Goal: Task Accomplishment & Management: Use online tool/utility

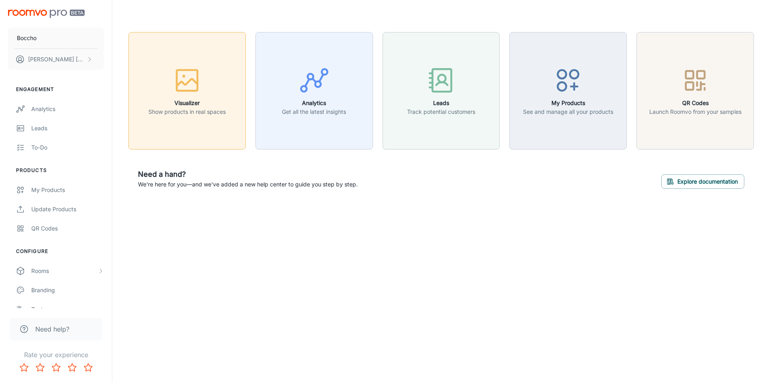
click at [209, 73] on div "button" at bounding box center [186, 81] width 77 height 33
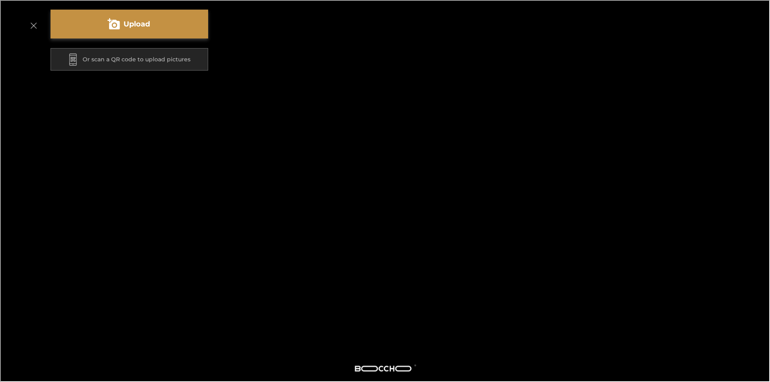
scroll to position [134, 0]
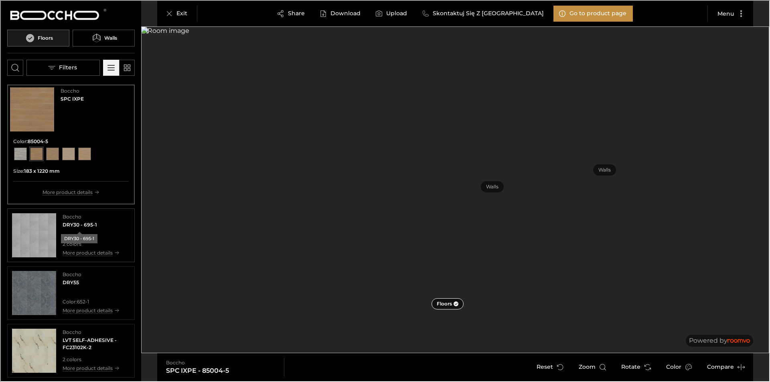
click at [91, 224] on h4 "DRY30 - 695-1" at bounding box center [79, 223] width 34 height 7
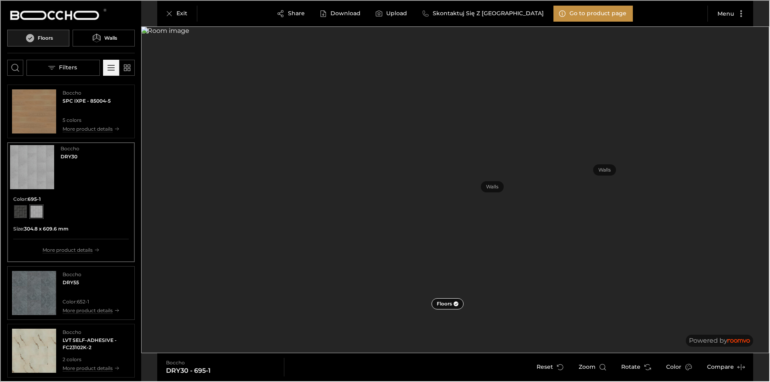
click at [96, 290] on div "Boccho DRY55 Color : 652-1 More product details" at bounding box center [90, 292] width 57 height 44
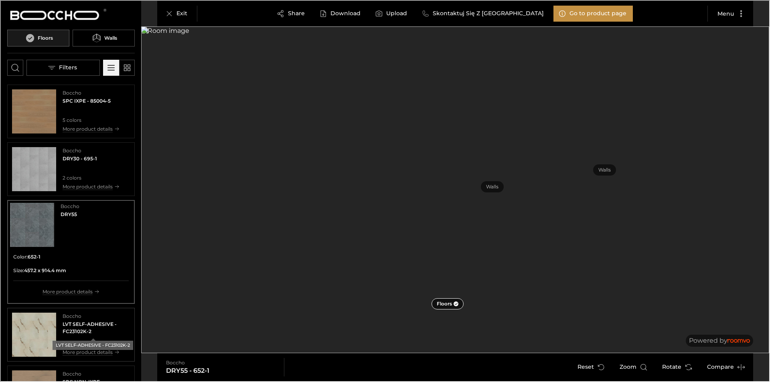
click at [85, 320] on h4 "LVT SELF-ADHESIVE - FC23102K-2" at bounding box center [95, 327] width 67 height 14
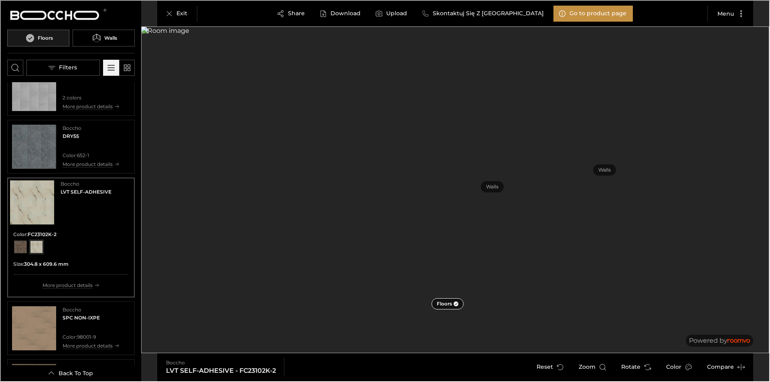
scroll to position [160, 0]
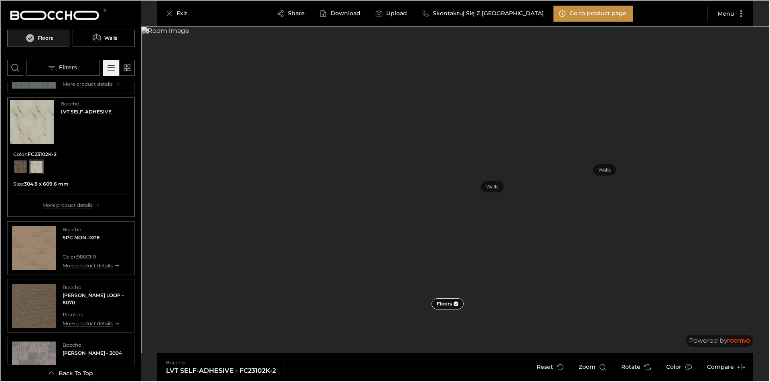
click at [36, 246] on img "See SPC NON-IXPE in the room" at bounding box center [33, 247] width 44 height 44
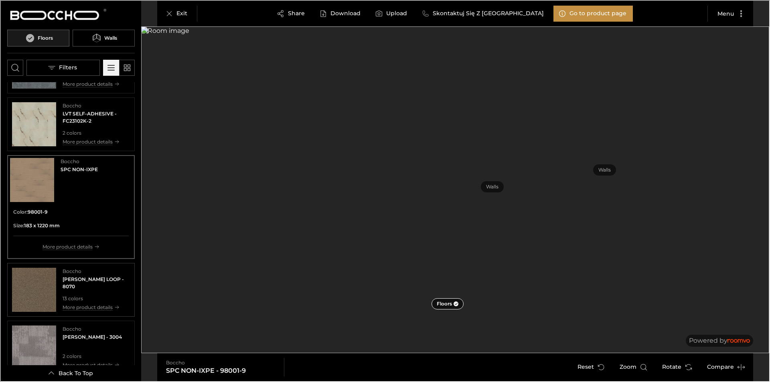
click at [40, 281] on img "See WOLIN LOOP in the room" at bounding box center [33, 289] width 44 height 44
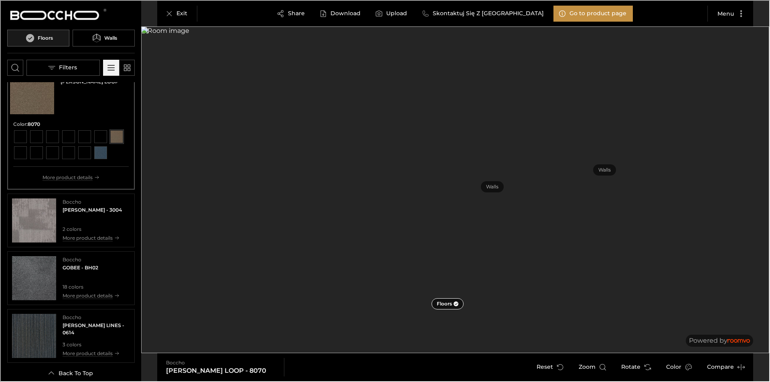
scroll to position [321, 0]
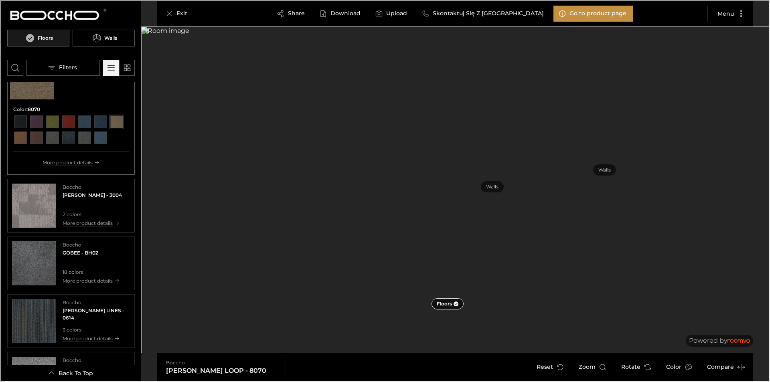
click at [77, 217] on p "2 colors" at bounding box center [91, 213] width 59 height 7
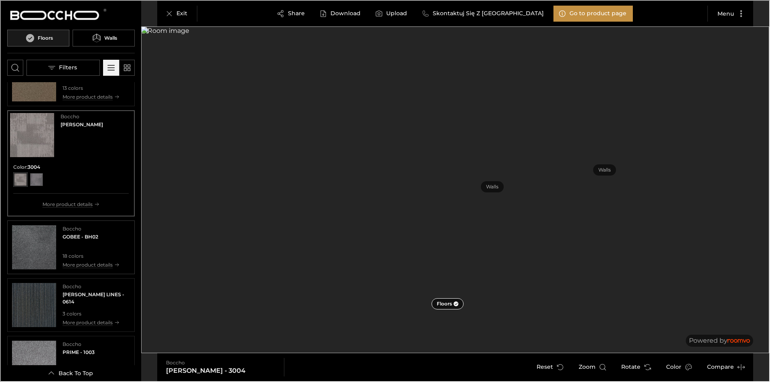
click at [48, 246] on img "See GOBEE in the room" at bounding box center [33, 246] width 44 height 44
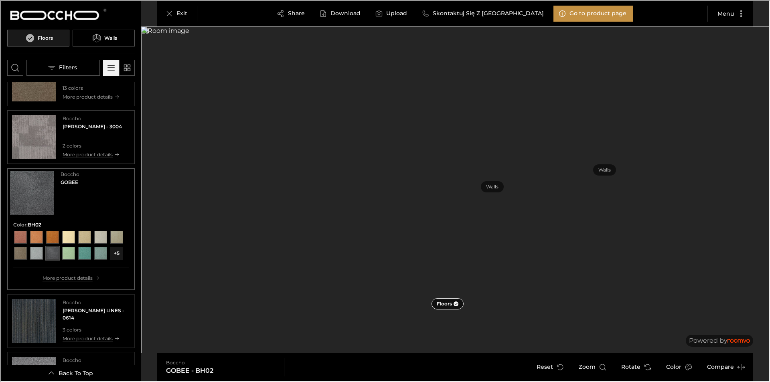
click at [29, 122] on img "See FACER in the room" at bounding box center [33, 136] width 44 height 44
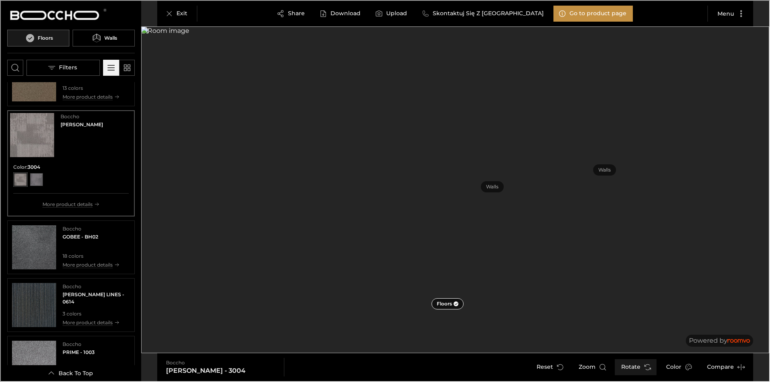
click at [645, 367] on icon "Rotate Surface" at bounding box center [646, 366] width 8 height 8
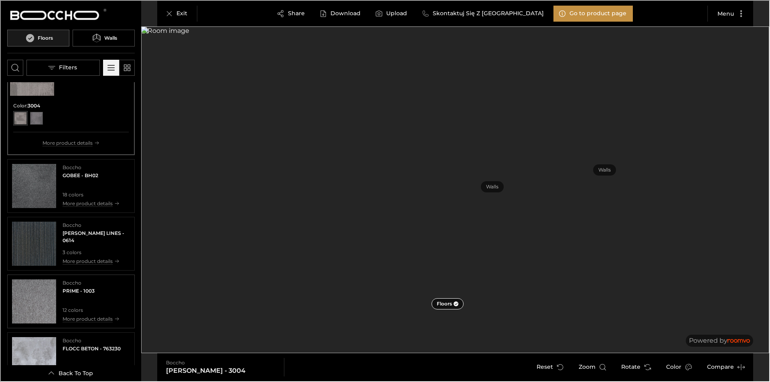
scroll to position [401, 0]
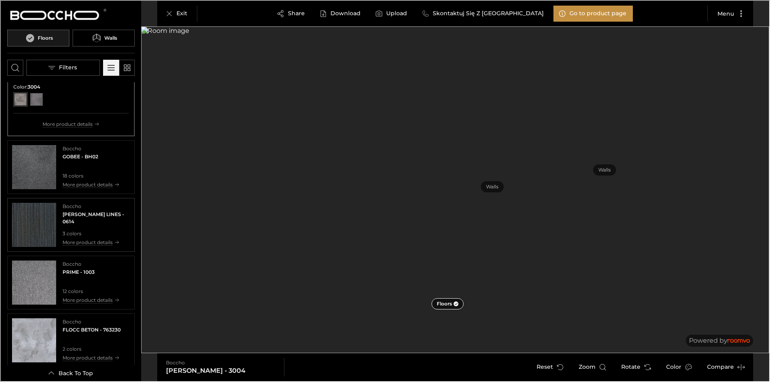
click at [44, 244] on img "See WOLIN LINES in the room" at bounding box center [33, 224] width 44 height 44
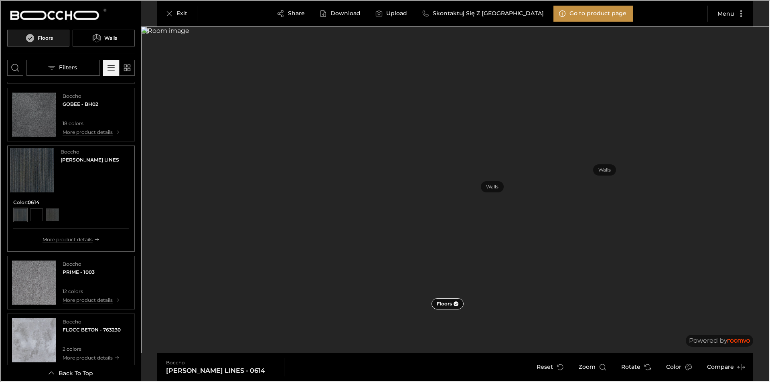
scroll to position [481, 0]
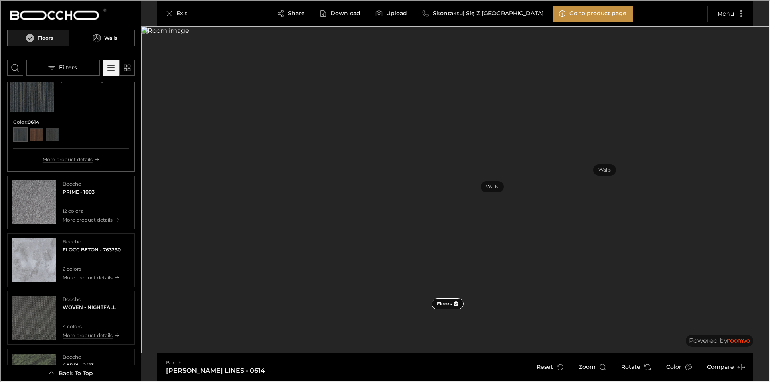
click at [44, 208] on img "See PRIME in the room" at bounding box center [33, 202] width 44 height 44
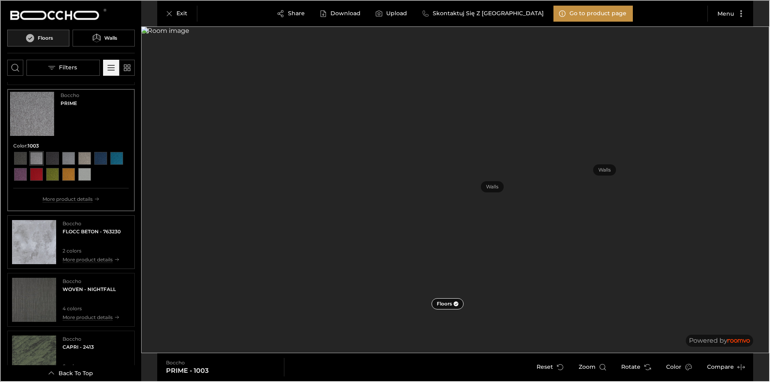
scroll to position [561, 0]
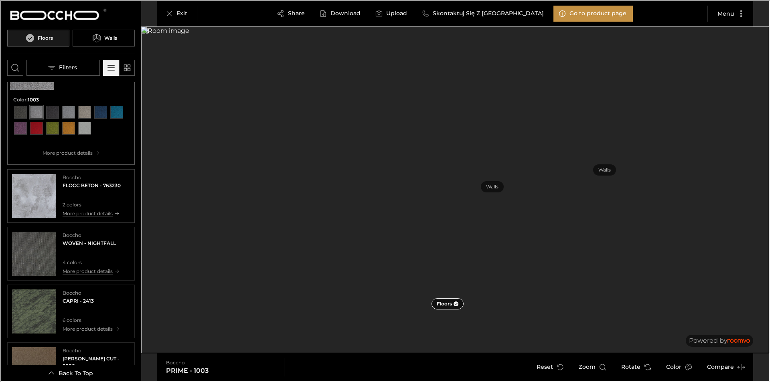
click at [30, 194] on img "See FLOCC BETON in the room" at bounding box center [33, 195] width 44 height 44
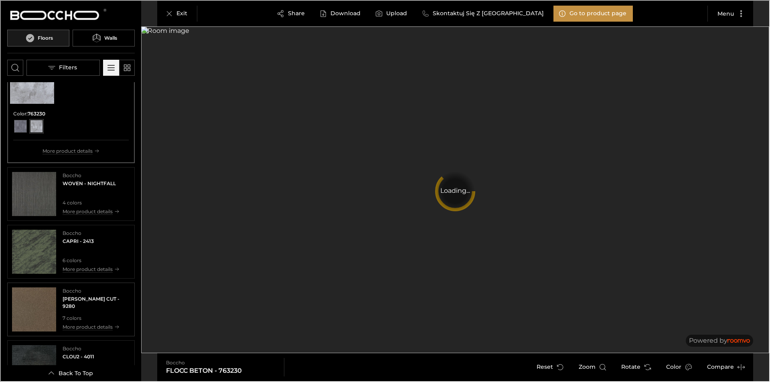
scroll to position [681, 0]
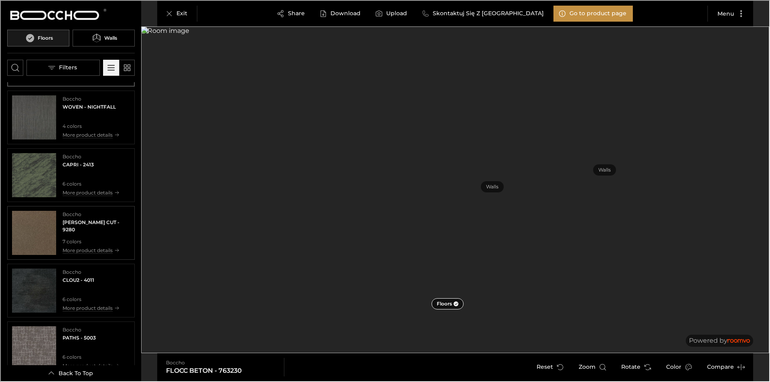
click at [46, 233] on img "See WOLIN CUT in the room" at bounding box center [33, 232] width 44 height 44
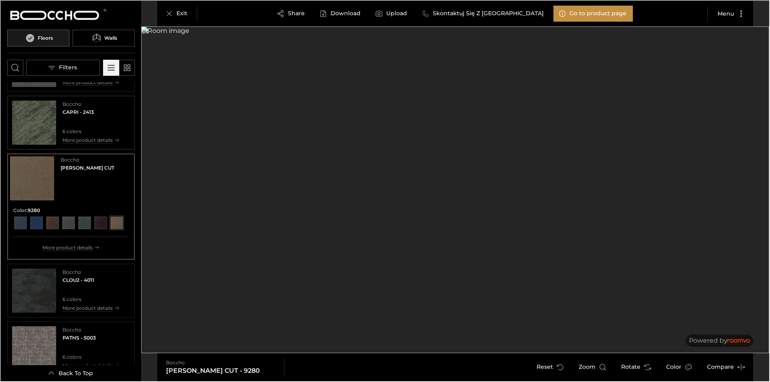
click at [42, 129] on img "See CAPRI in the room" at bounding box center [33, 122] width 44 height 44
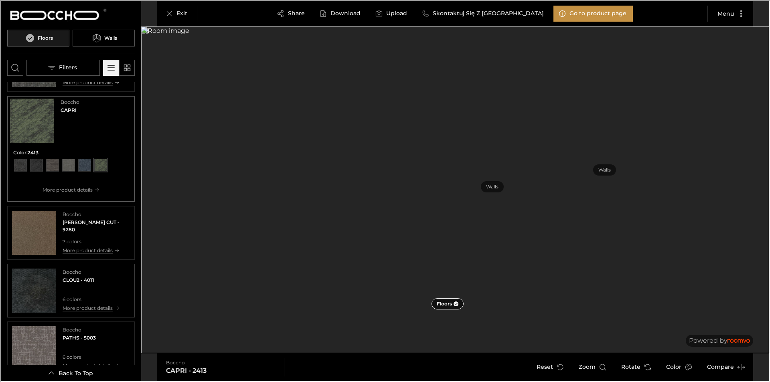
click at [32, 281] on img "See CLOU2 in the room" at bounding box center [33, 290] width 44 height 44
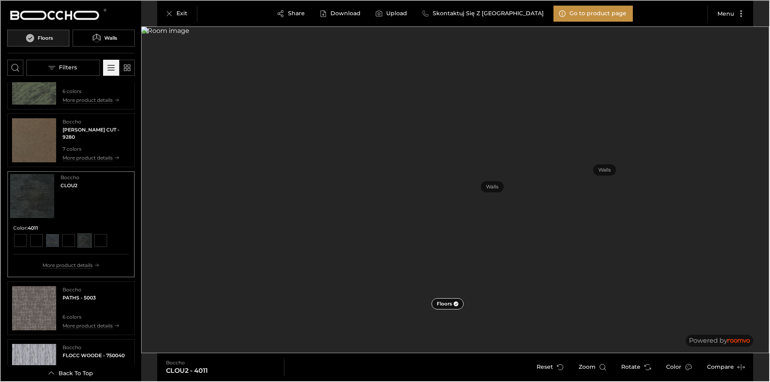
scroll to position [753, 0]
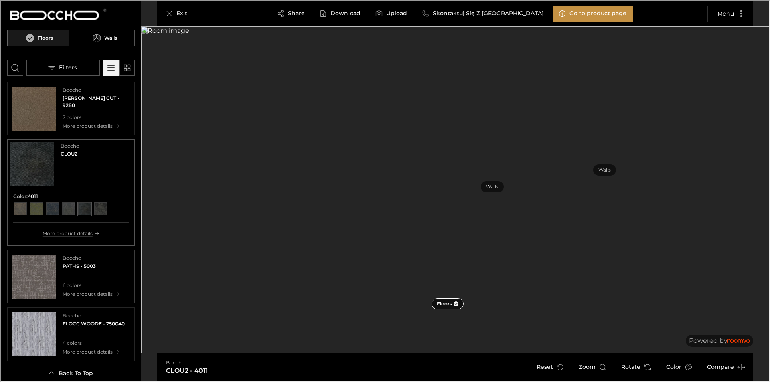
click at [27, 283] on img "See PATHS in the room" at bounding box center [33, 276] width 44 height 44
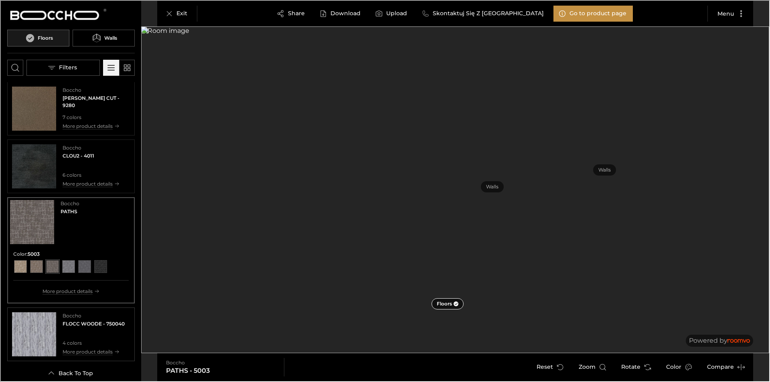
click at [35, 325] on img "See FLOCC WOODE in the room" at bounding box center [33, 333] width 44 height 44
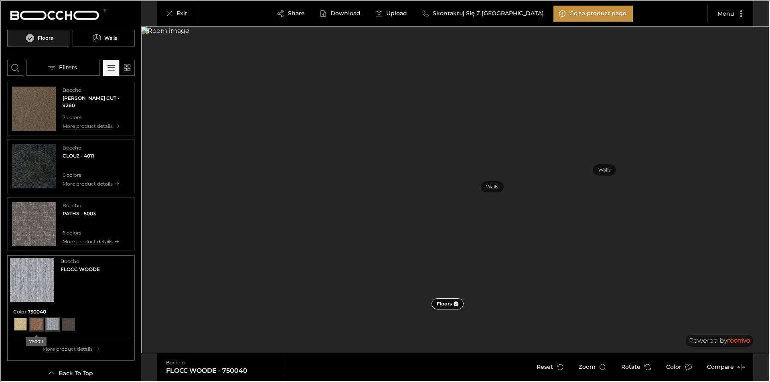
click at [38, 325] on div "View color format 750011" at bounding box center [35, 323] width 13 height 13
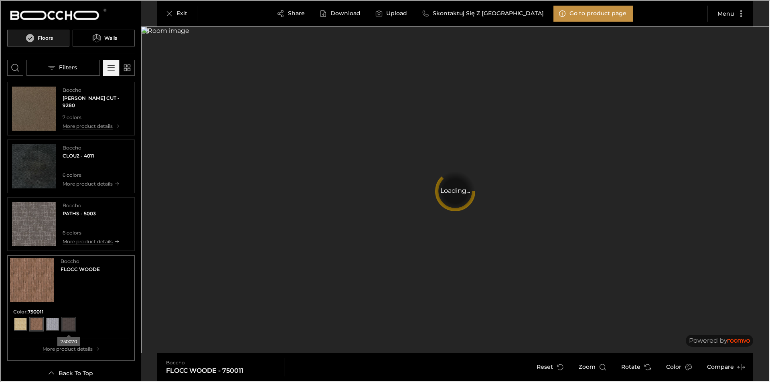
click at [74, 324] on div "View color format 750070" at bounding box center [67, 323] width 13 height 13
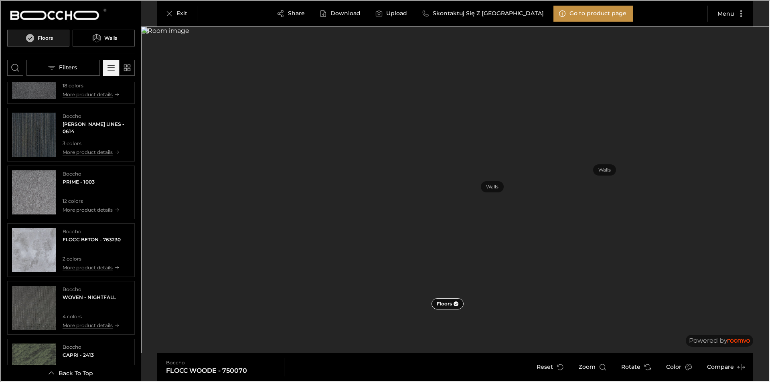
scroll to position [441, 0]
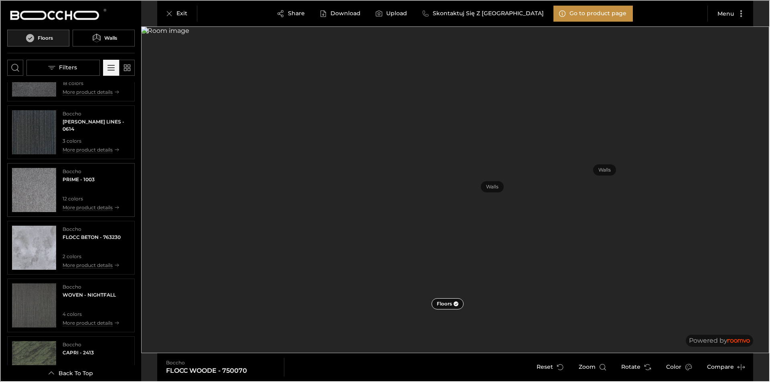
click at [32, 183] on img "See PRIME in the room" at bounding box center [33, 189] width 44 height 44
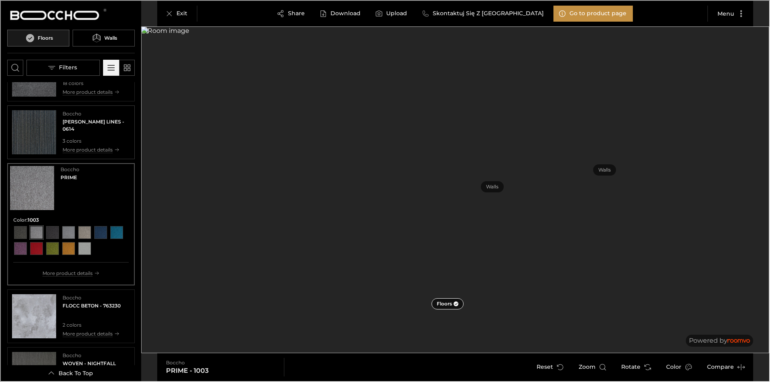
click at [48, 119] on img "See WOLIN LINES in the room" at bounding box center [33, 131] width 44 height 44
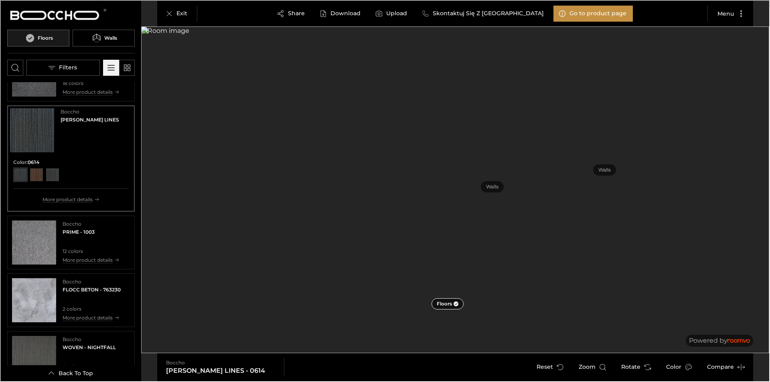
scroll to position [401, 0]
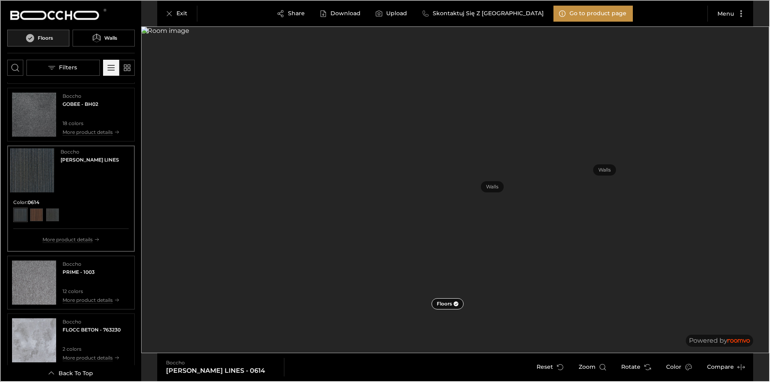
click at [37, 264] on img "See PRIME in the room" at bounding box center [33, 282] width 44 height 44
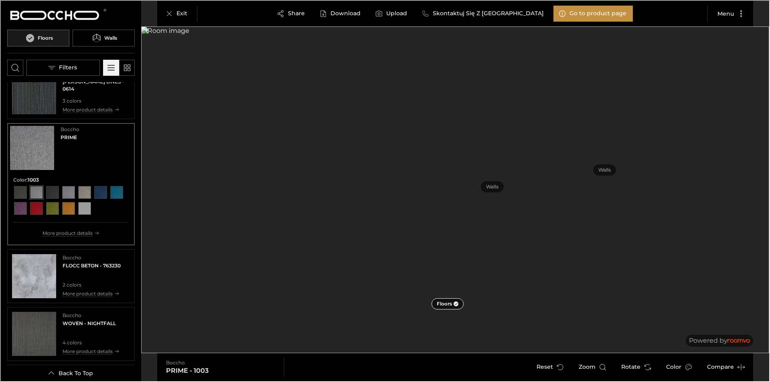
scroll to position [521, 0]
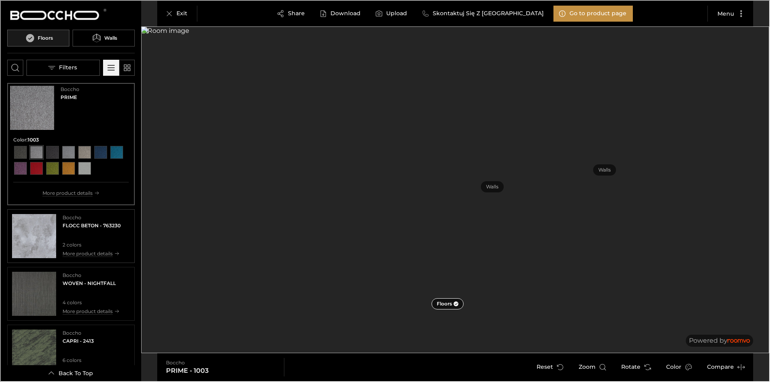
click at [37, 246] on img "See FLOCC BETON in the room" at bounding box center [33, 235] width 44 height 44
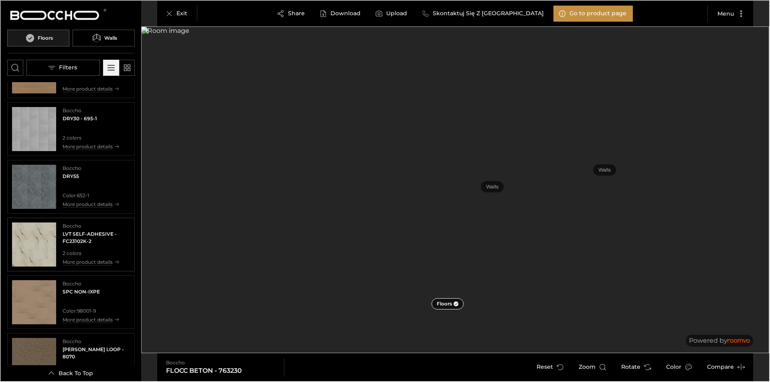
scroll to position [0, 0]
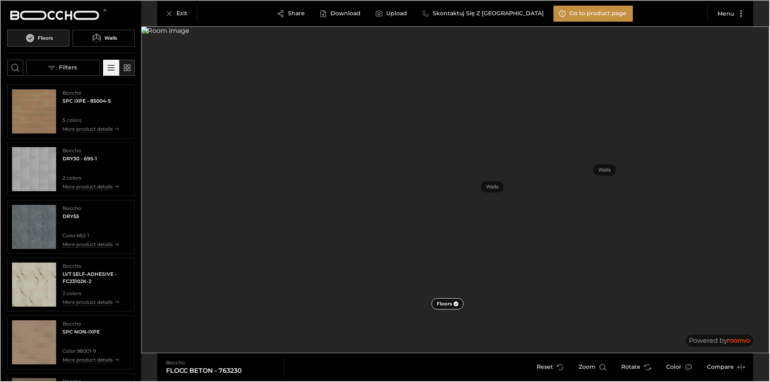
click at [127, 66] on icon "Switch to simple view" at bounding box center [126, 67] width 10 height 10
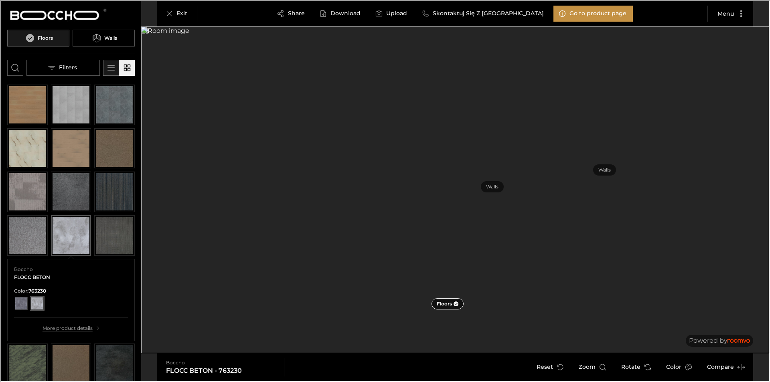
click at [113, 69] on icon "Switch to detail view" at bounding box center [110, 67] width 10 height 10
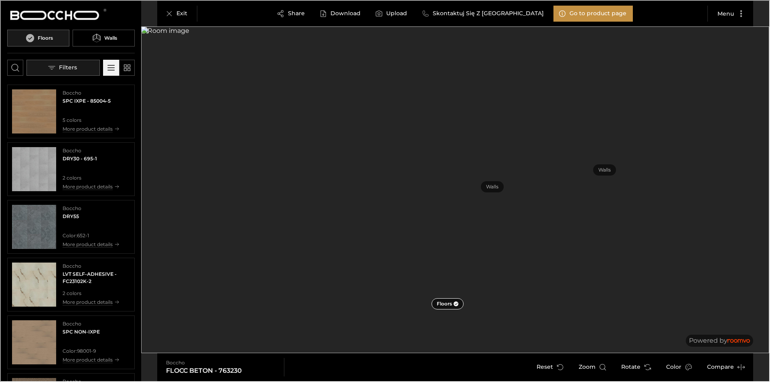
click at [75, 69] on p "Filters" at bounding box center [67, 67] width 18 height 8
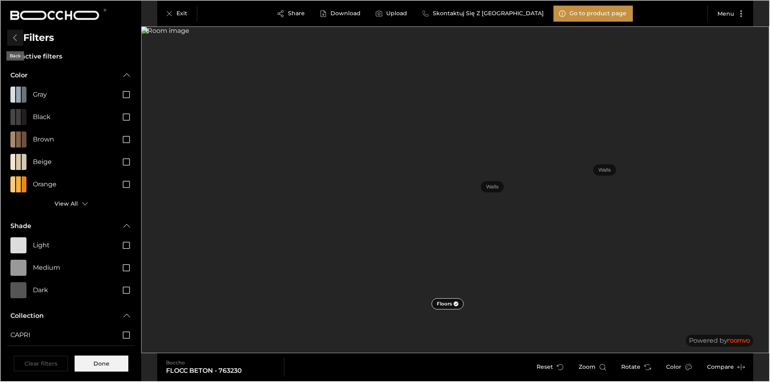
click at [17, 34] on icon "Back" at bounding box center [15, 37] width 10 height 10
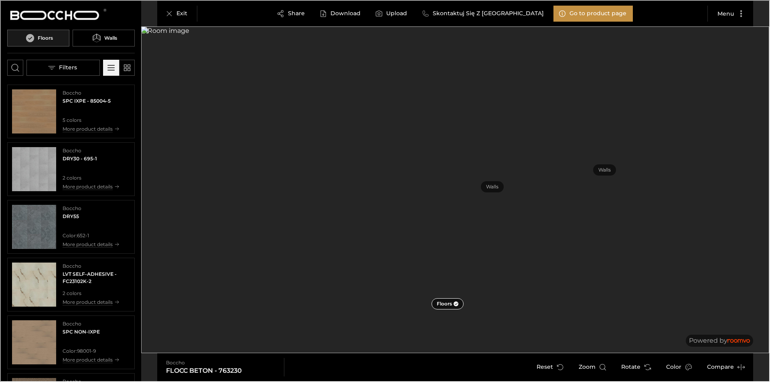
click at [46, 36] on h6 "Floors" at bounding box center [44, 37] width 15 height 7
click at [489, 187] on p "Walls" at bounding box center [491, 186] width 12 height 7
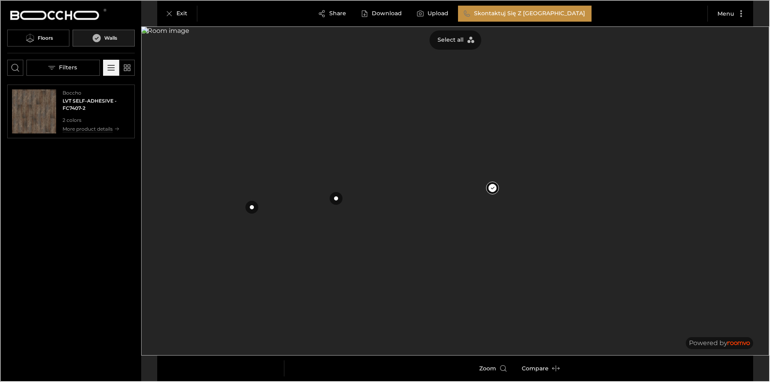
click at [24, 98] on img "See LVT SELF-ADHESIVE in the room" at bounding box center [33, 111] width 44 height 44
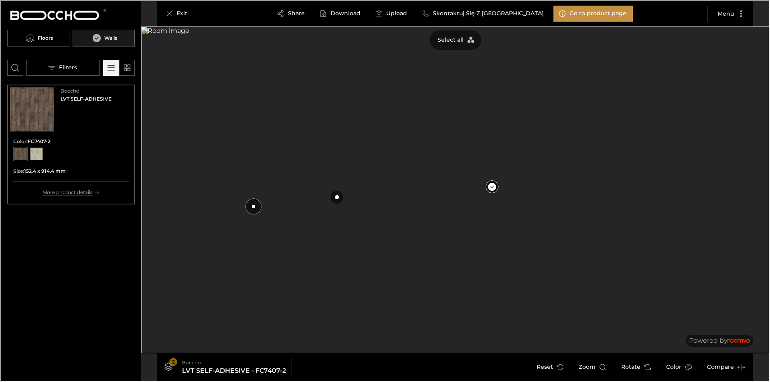
click at [255, 204] on button at bounding box center [252, 206] width 16 height 16
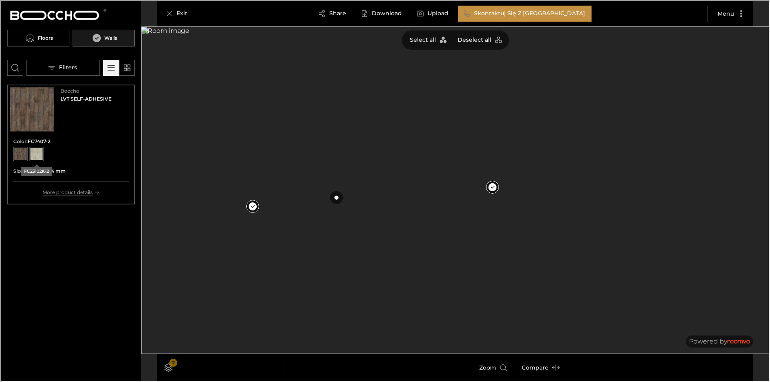
click at [35, 151] on div "View color format FC23102K-2" at bounding box center [35, 153] width 13 height 13
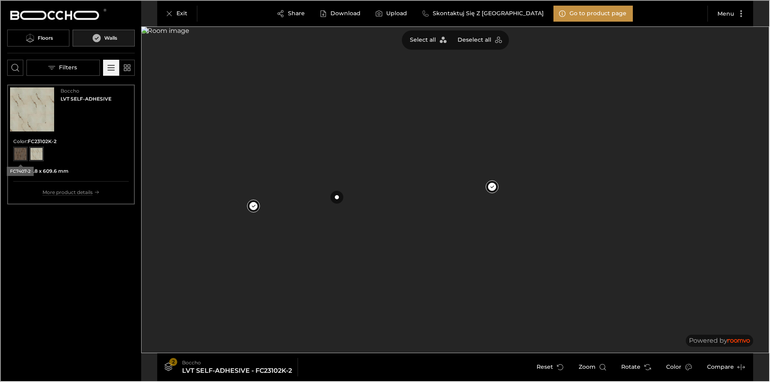
click at [22, 154] on div "View color format FC7407-2" at bounding box center [19, 153] width 13 height 13
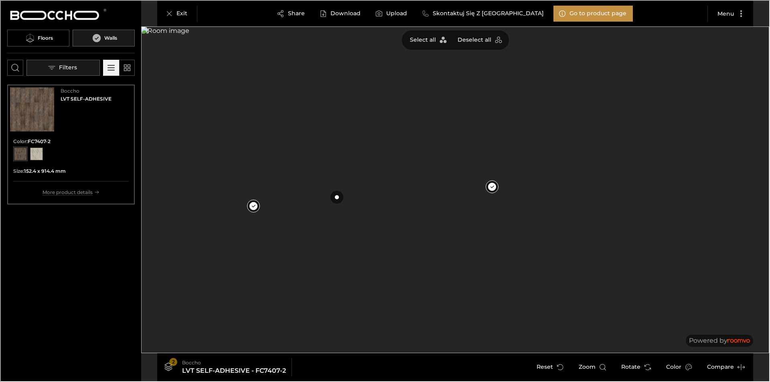
click at [79, 70] on button "Filters" at bounding box center [62, 67] width 73 height 16
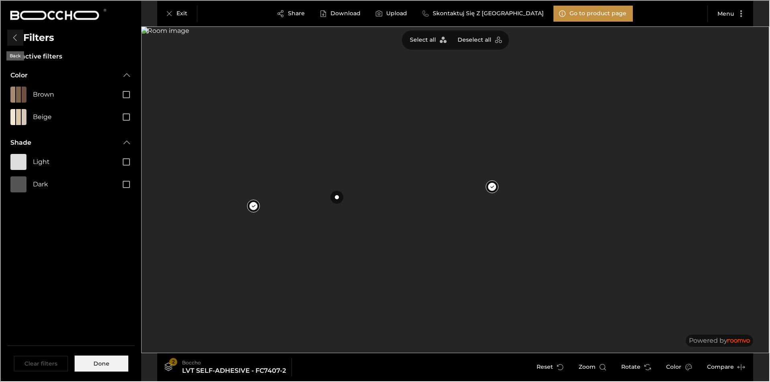
click at [13, 39] on icon "Back" at bounding box center [15, 37] width 10 height 10
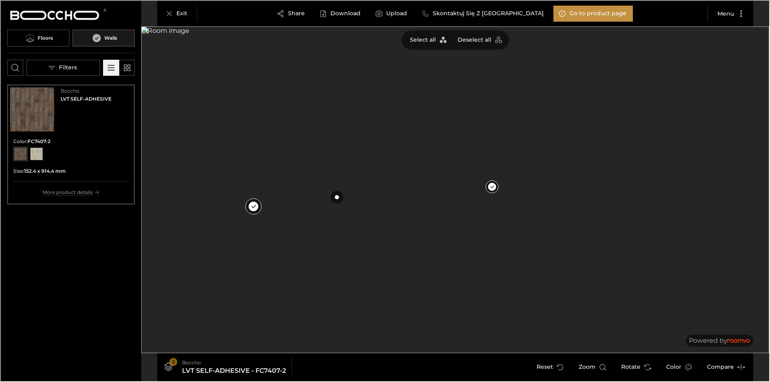
click at [256, 205] on button at bounding box center [252, 206] width 16 height 16
click at [494, 190] on button at bounding box center [491, 186] width 16 height 16
click at [482, 293] on img at bounding box center [454, 189] width 628 height 327
click at [450, 302] on p "Floors" at bounding box center [443, 303] width 14 height 7
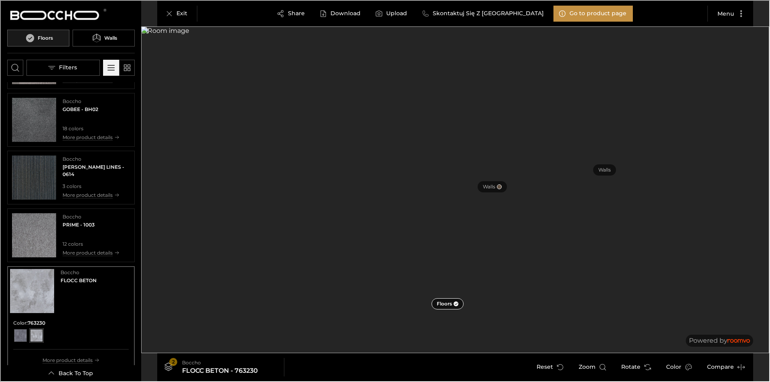
scroll to position [352, 0]
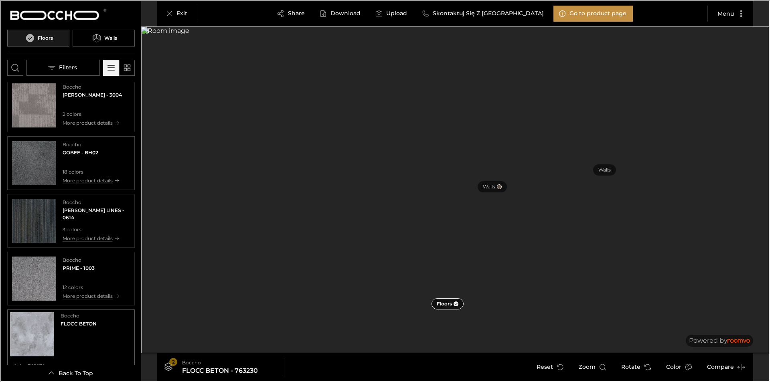
click at [26, 165] on img "See GOBEE in the room" at bounding box center [33, 162] width 44 height 44
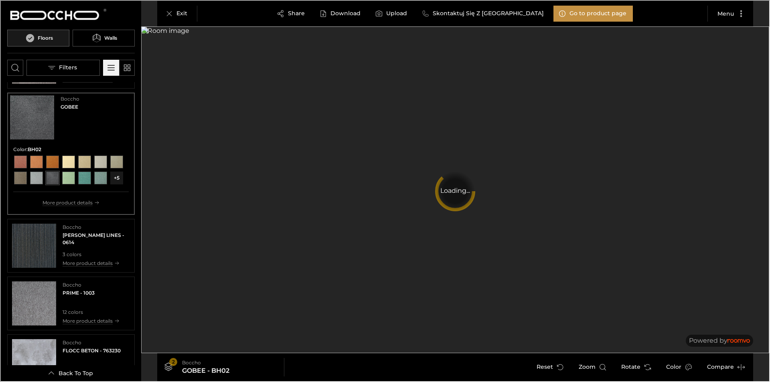
scroll to position [401, 0]
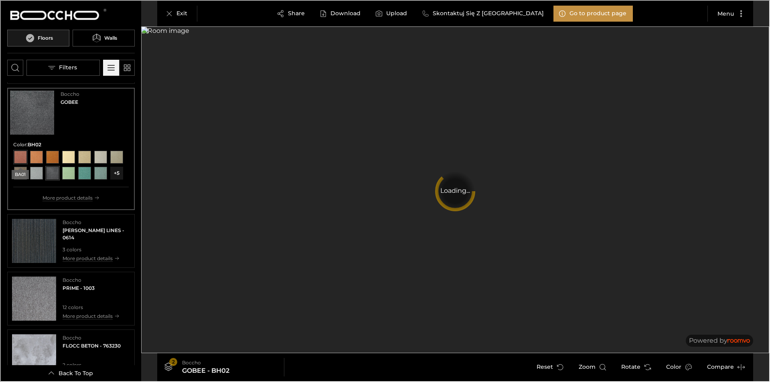
click at [22, 159] on div "View color format BA01" at bounding box center [19, 156] width 13 height 13
click at [34, 158] on div "View color format BB01" at bounding box center [35, 156] width 13 height 13
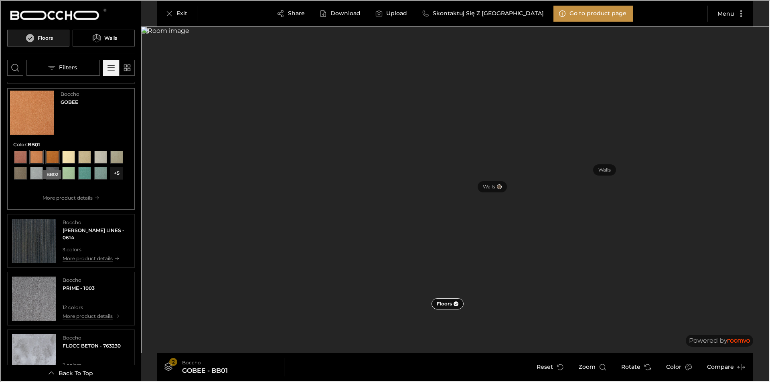
click at [48, 157] on div "View color format BB02" at bounding box center [51, 156] width 13 height 13
click at [69, 161] on div "View color format BC01" at bounding box center [67, 156] width 13 height 13
click at [79, 158] on div "View color format BC02" at bounding box center [83, 156] width 13 height 13
click at [109, 163] on div "View color format BE02" at bounding box center [115, 156] width 13 height 13
click at [26, 172] on div "View color format BF02" at bounding box center [19, 172] width 13 height 13
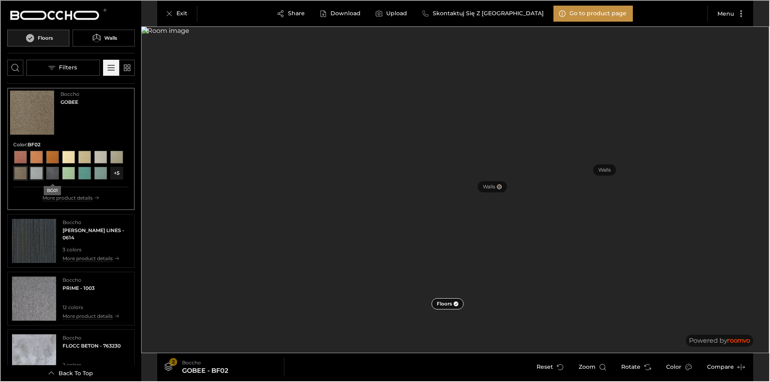
click at [42, 173] on div "View color format BG01" at bounding box center [35, 172] width 13 height 13
click at [58, 173] on div "View color format BH02" at bounding box center [51, 172] width 13 height 13
click at [74, 176] on div "View color format BI01" at bounding box center [67, 172] width 13 height 13
click at [90, 174] on div "View color format BI02" at bounding box center [83, 172] width 13 height 13
click at [93, 179] on div "View color format BJ01" at bounding box center [99, 172] width 13 height 13
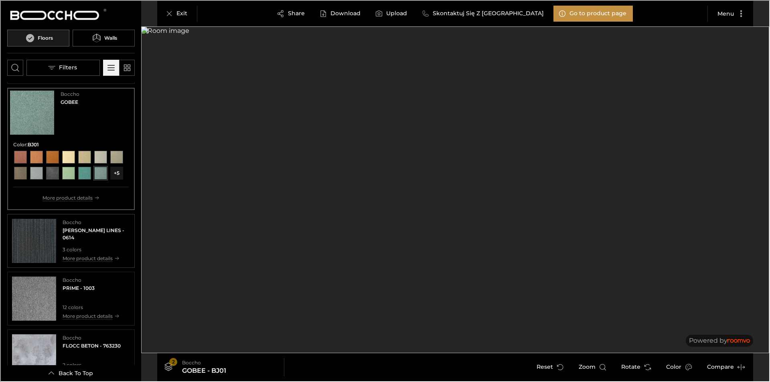
click at [31, 252] on img "See WOLIN LINES in the room" at bounding box center [33, 240] width 44 height 44
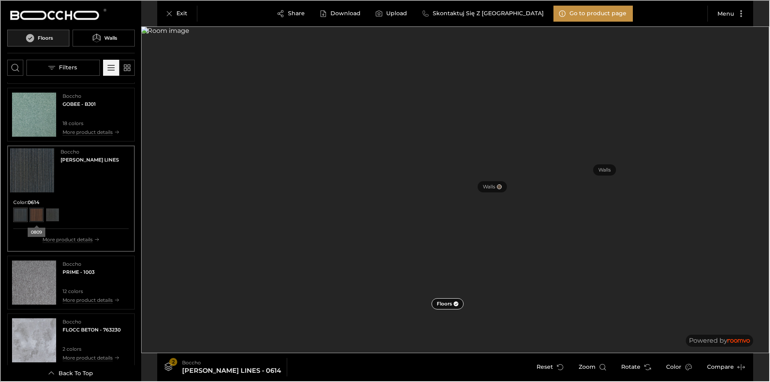
click at [34, 212] on div "View color format 0809" at bounding box center [35, 214] width 13 height 13
click at [24, 213] on div "View color format 0614" at bounding box center [19, 214] width 13 height 13
click at [643, 365] on button "Rotate" at bounding box center [635, 366] width 42 height 16
click at [642, 365] on button "Rotate" at bounding box center [635, 366] width 42 height 16
click at [42, 352] on img "See FLOCC BETON in the room" at bounding box center [33, 339] width 44 height 44
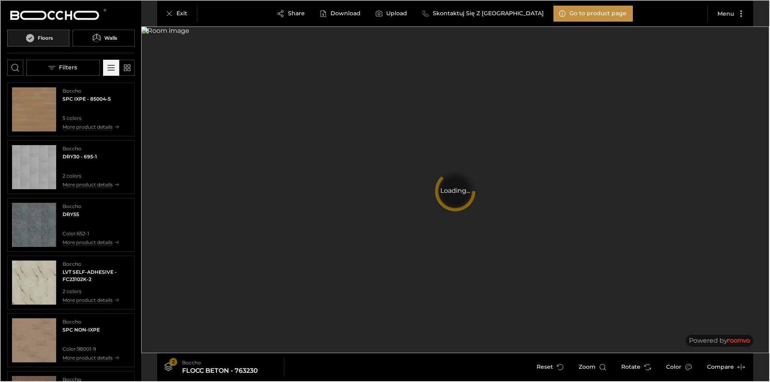
scroll to position [0, 0]
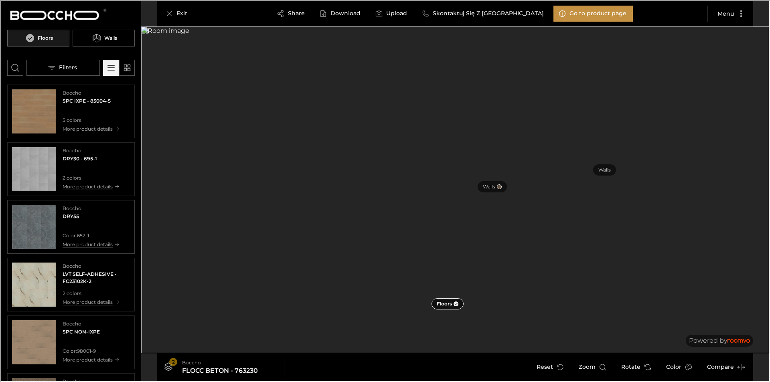
click at [40, 225] on img "See DRY55 in the room" at bounding box center [33, 226] width 44 height 44
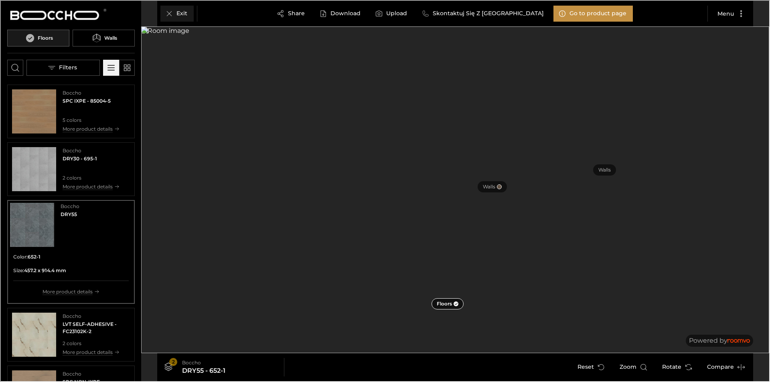
click at [179, 14] on p "Exit" at bounding box center [181, 13] width 11 height 8
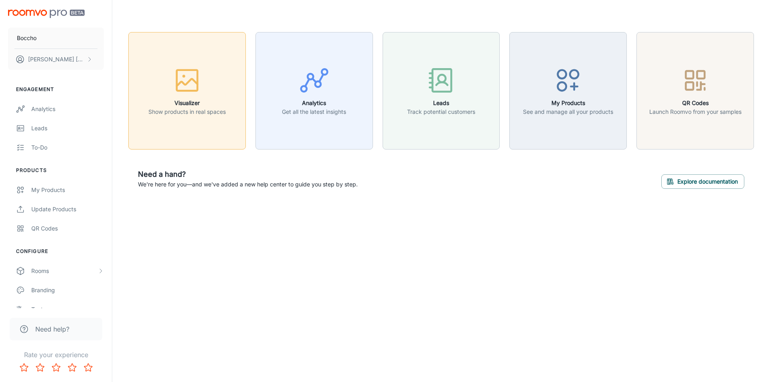
click at [191, 81] on icon "button" at bounding box center [187, 80] width 30 height 30
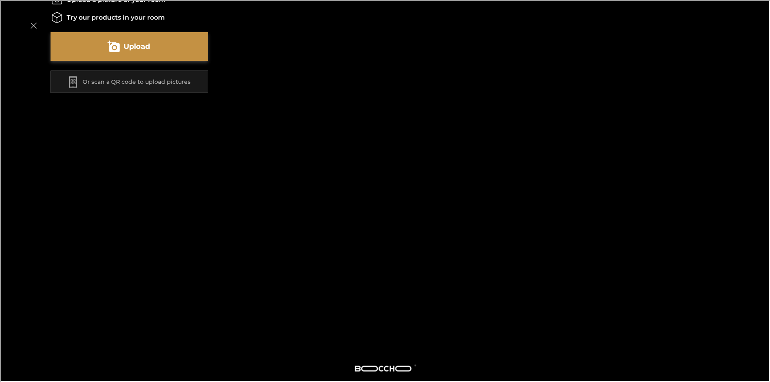
scroll to position [134, 0]
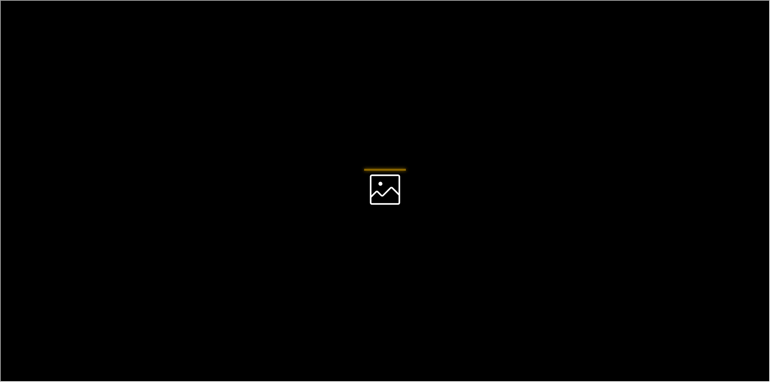
scroll to position [0, 0]
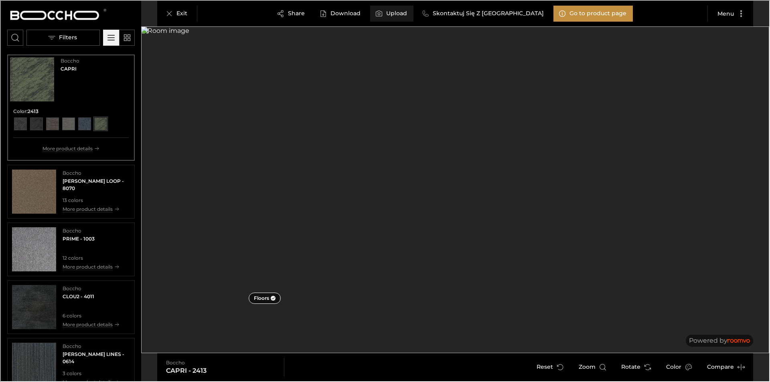
click at [406, 10] on label "Upload" at bounding box center [395, 13] width 21 height 8
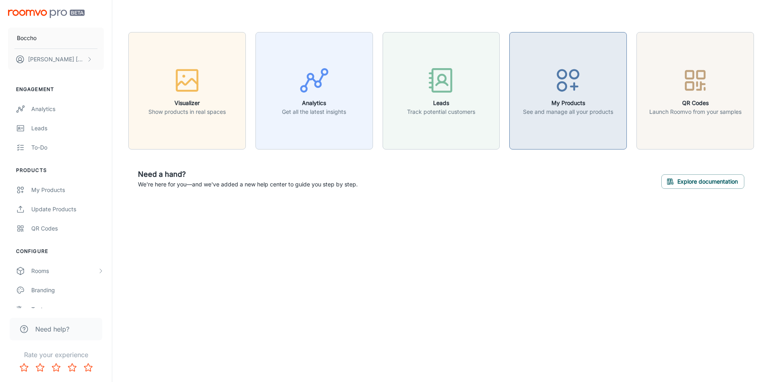
click at [576, 93] on icon "button" at bounding box center [568, 80] width 30 height 30
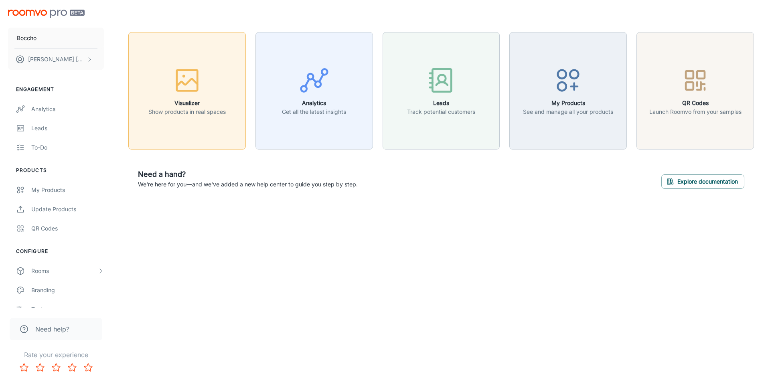
click at [174, 100] on h6 "Visualizer" at bounding box center [186, 103] width 77 height 9
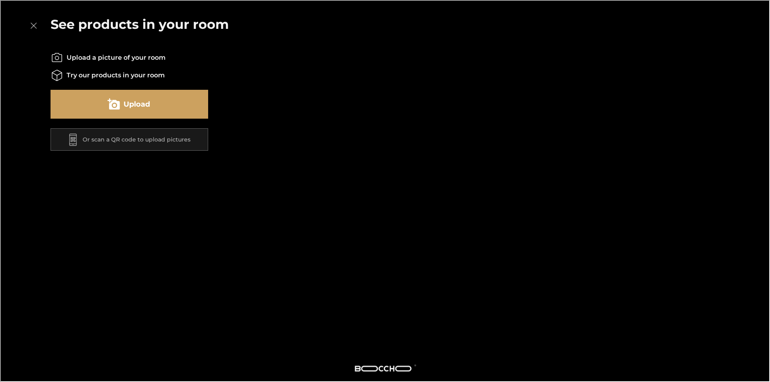
click at [185, 109] on button "Upload" at bounding box center [129, 103] width 158 height 29
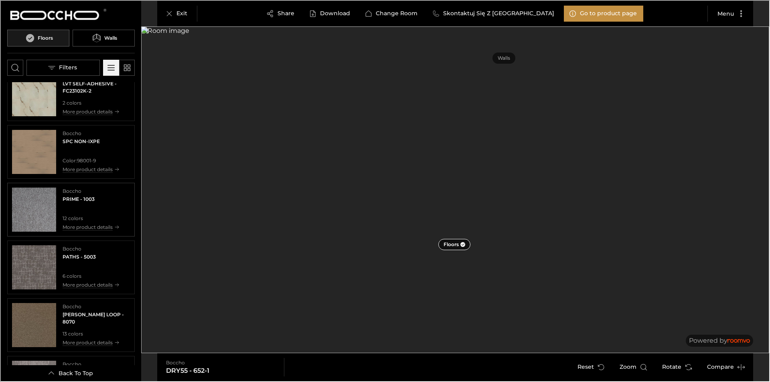
click at [37, 214] on img "See PRIME in the room" at bounding box center [33, 209] width 44 height 44
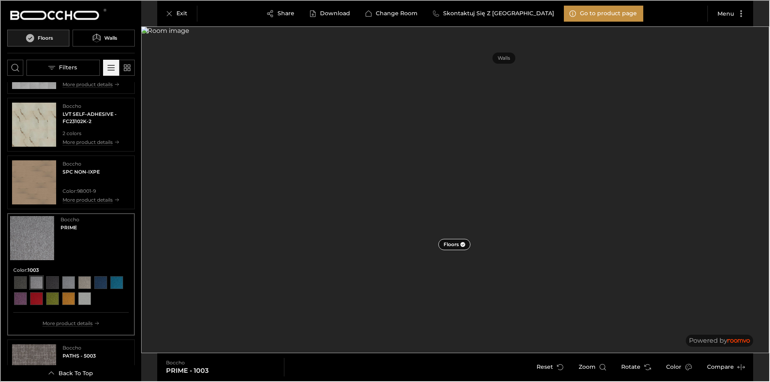
scroll to position [160, 0]
click at [52, 281] on div "View color format 1004" at bounding box center [51, 281] width 13 height 13
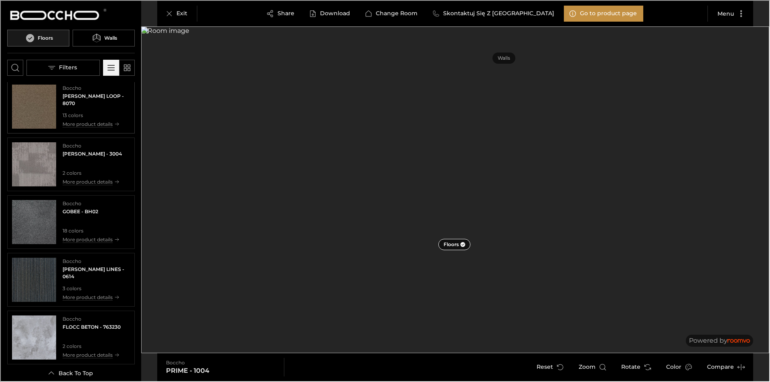
scroll to position [481, 0]
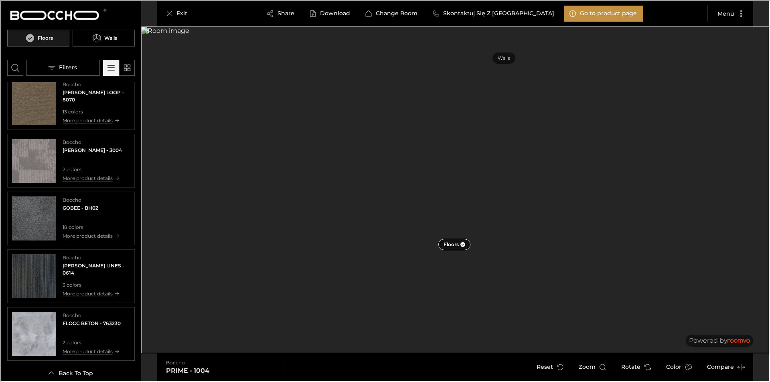
click at [46, 328] on img "See FLOCC BETON in the room" at bounding box center [33, 333] width 44 height 44
click at [26, 279] on img "See WOLIN LINES in the room" at bounding box center [33, 275] width 44 height 44
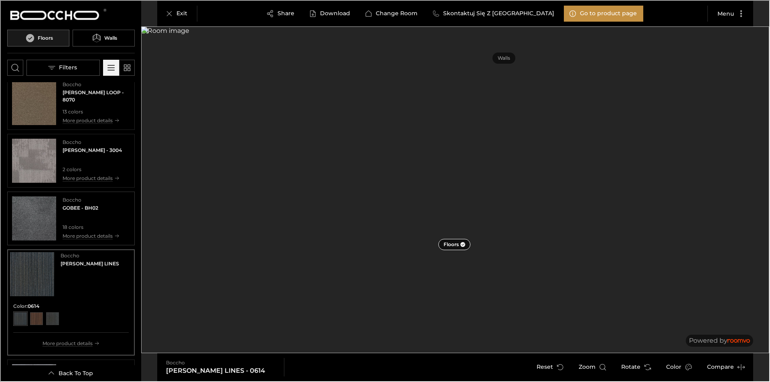
click at [45, 234] on img "See GOBEE in the room" at bounding box center [33, 218] width 44 height 44
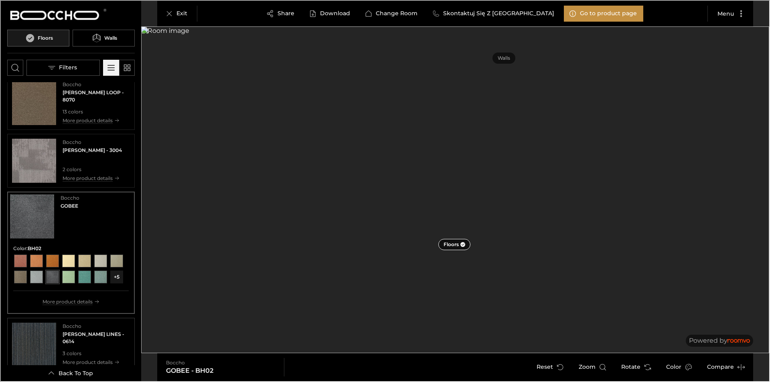
click at [22, 351] on img "See WOLIN LINES in the room" at bounding box center [33, 344] width 44 height 44
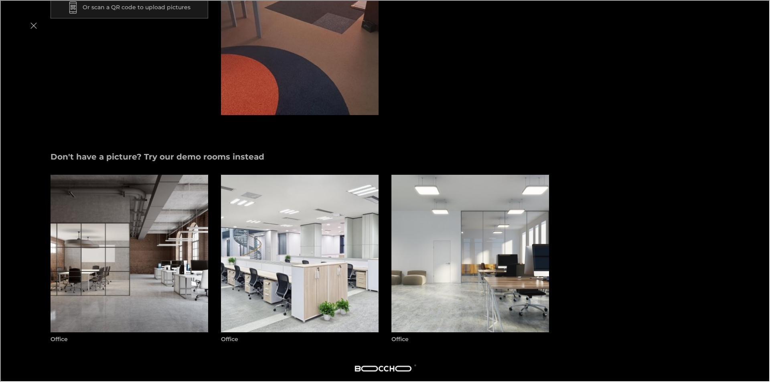
scroll to position [132, 0]
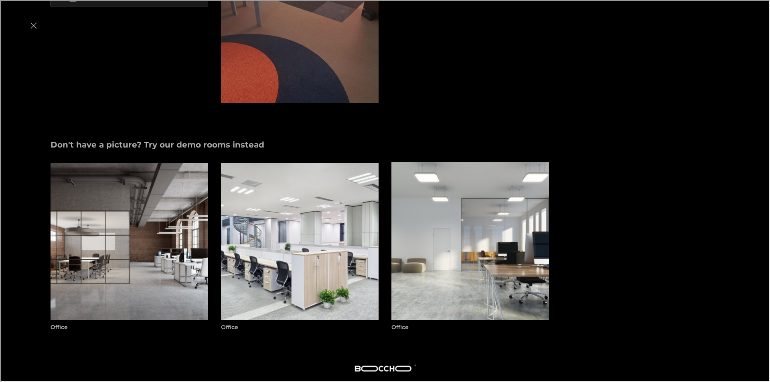
click at [489, 270] on img "Office" at bounding box center [469, 241] width 159 height 160
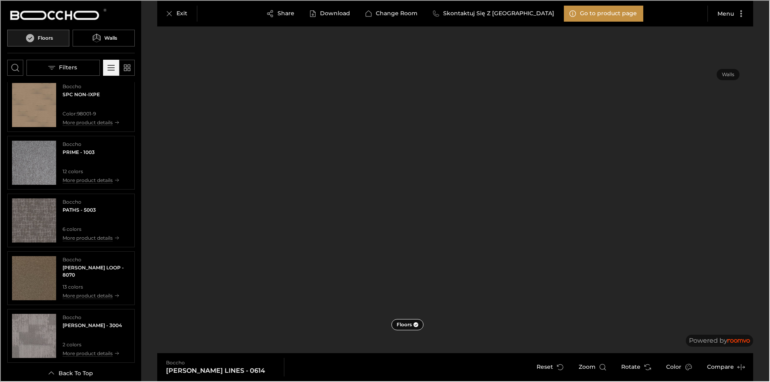
scroll to position [200, 0]
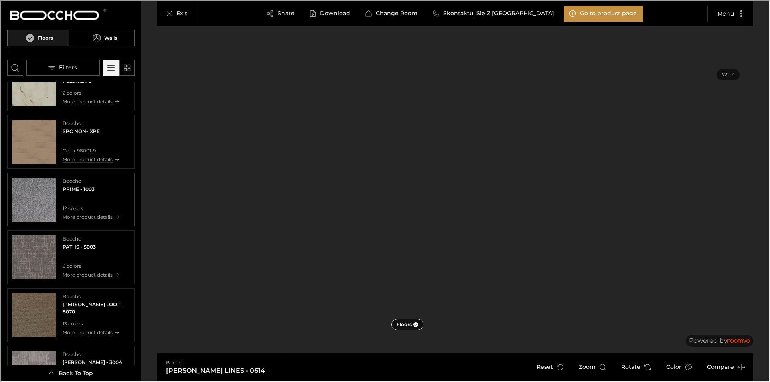
click at [45, 203] on img "See PRIME in the room" at bounding box center [33, 199] width 44 height 44
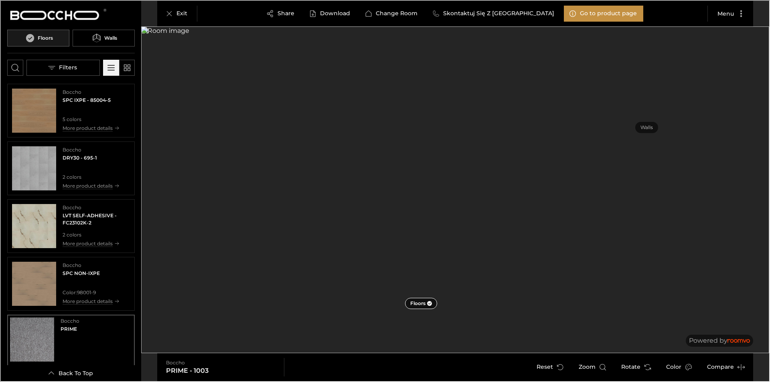
scroll to position [80, 0]
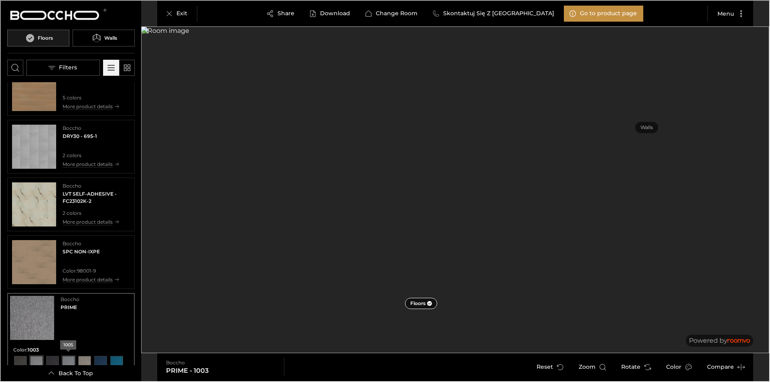
click at [68, 363] on div "View color format 1005" at bounding box center [67, 361] width 13 height 13
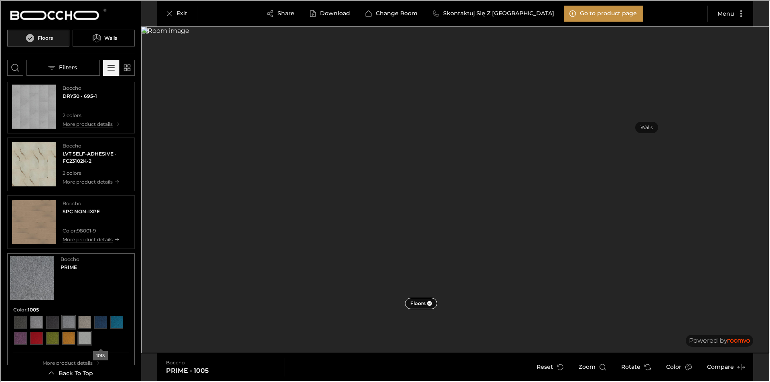
click at [90, 339] on div "View color format 1013" at bounding box center [83, 337] width 13 height 13
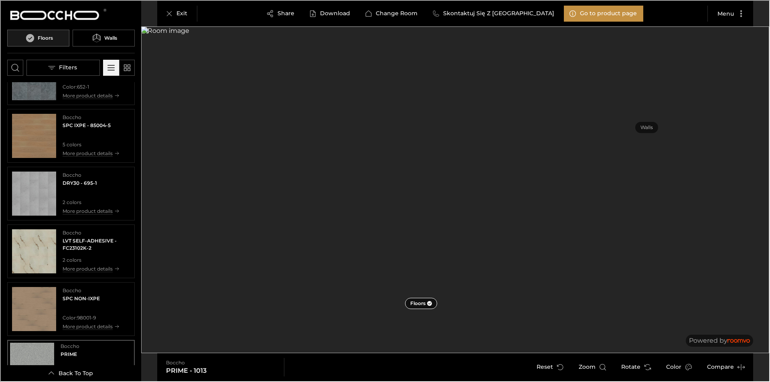
scroll to position [0, 0]
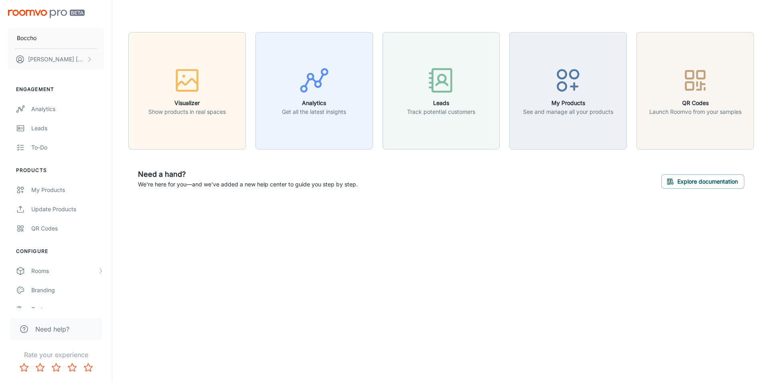
drag, startPoint x: 210, startPoint y: 94, endPoint x: 463, endPoint y: 211, distance: 279.4
click at [463, 211] on div "Visualizer Show products in real spaces Analytics Get all the latest insights L…" at bounding box center [440, 115] width 657 height 230
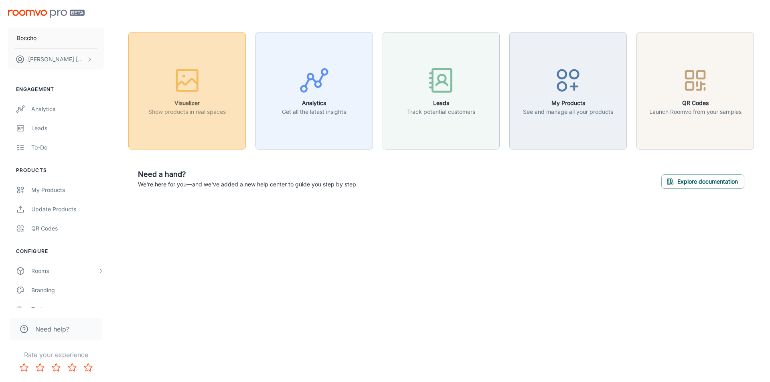
click at [194, 123] on button "Visualizer Show products in real spaces" at bounding box center [186, 90] width 117 height 117
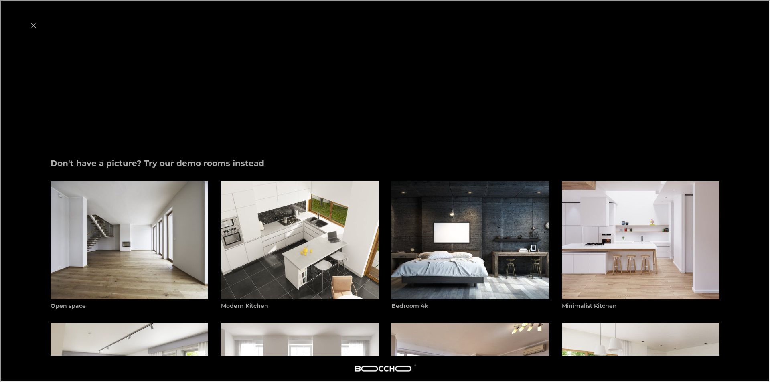
scroll to position [377, 0]
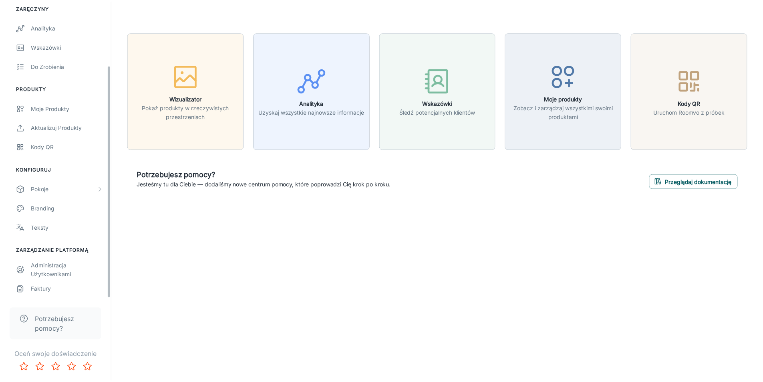
scroll to position [82, 0]
click at [47, 224] on font "Teksty" at bounding box center [40, 227] width 18 height 7
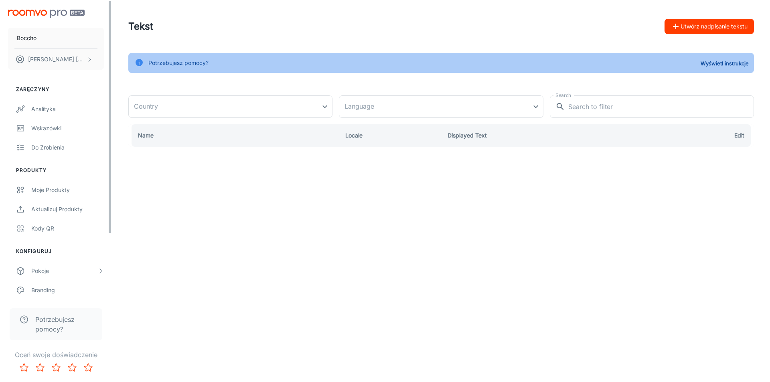
type input "United States"
type input "en-us"
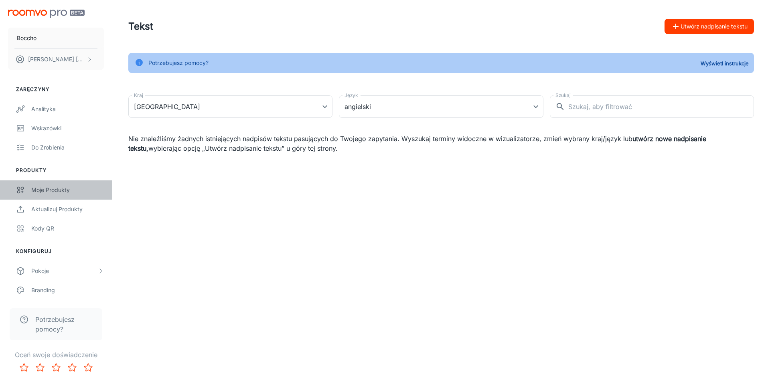
click at [59, 189] on font "Moje produkty" at bounding box center [50, 189] width 38 height 7
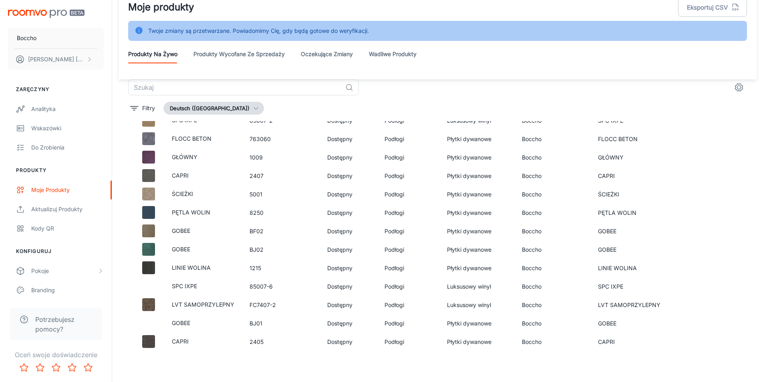
scroll to position [20, 0]
click at [190, 322] on font "GOBEE" at bounding box center [181, 322] width 18 height 7
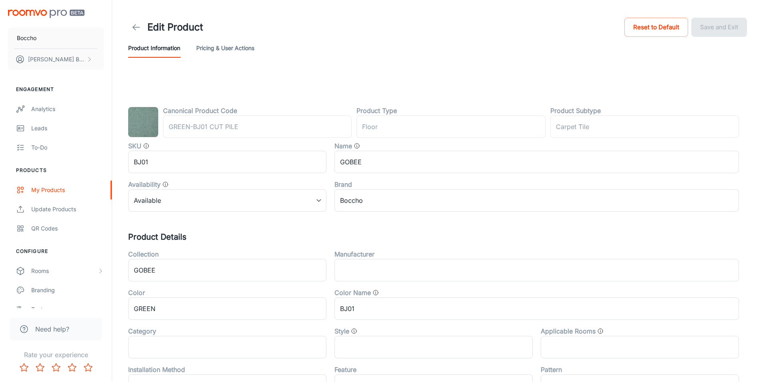
type input "Boden"
type input "Teppichfliesen"
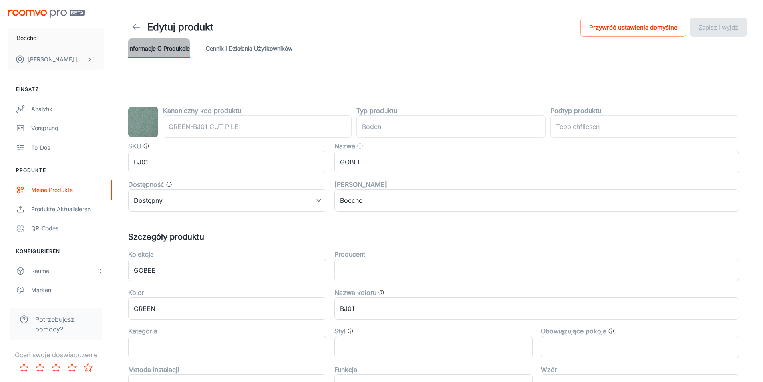
click at [166, 46] on font "Informacje o produkcie" at bounding box center [159, 48] width 62 height 7
click at [37, 147] on div "To-dos" at bounding box center [67, 147] width 73 height 9
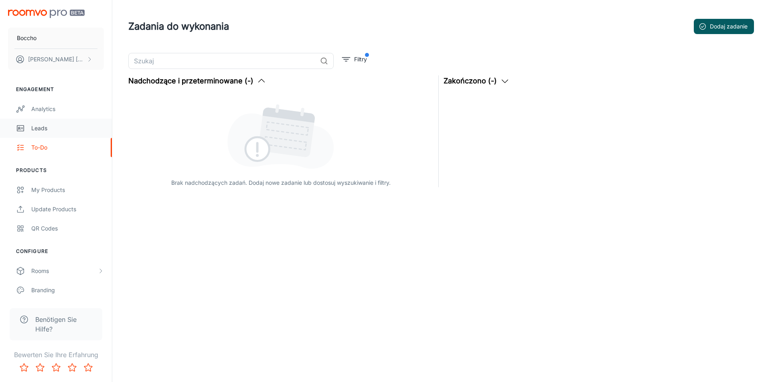
click at [55, 124] on div "Leads" at bounding box center [67, 128] width 73 height 9
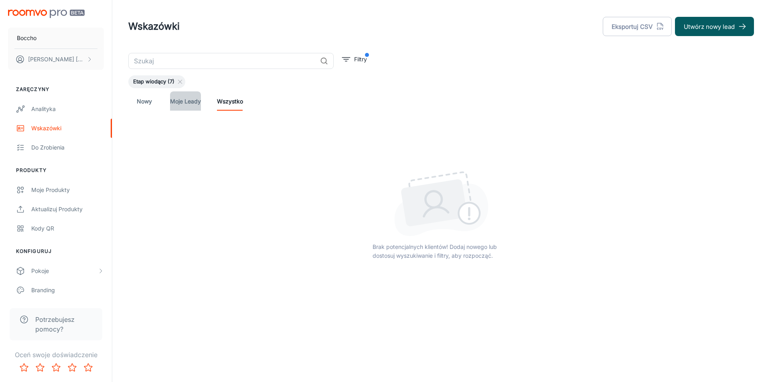
click at [188, 100] on font "Moje leady" at bounding box center [185, 101] width 31 height 7
click at [143, 106] on link "Nowy" at bounding box center [144, 100] width 19 height 19
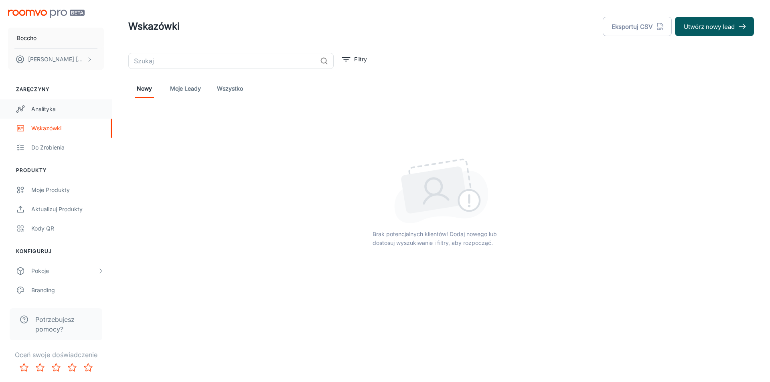
click at [76, 117] on link "Analityka" at bounding box center [56, 108] width 112 height 19
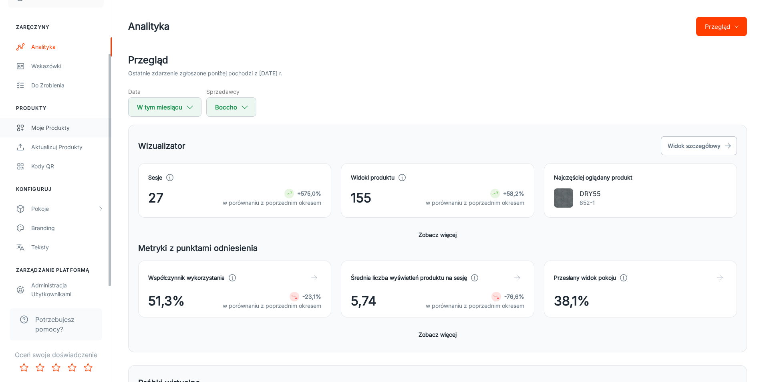
scroll to position [80, 0]
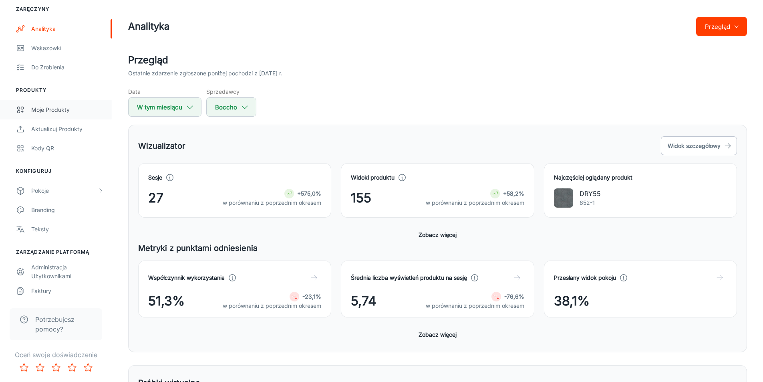
click at [84, 190] on div "Pokoje" at bounding box center [64, 190] width 66 height 9
click at [68, 214] on div "Moje pokoje" at bounding box center [56, 209] width 112 height 19
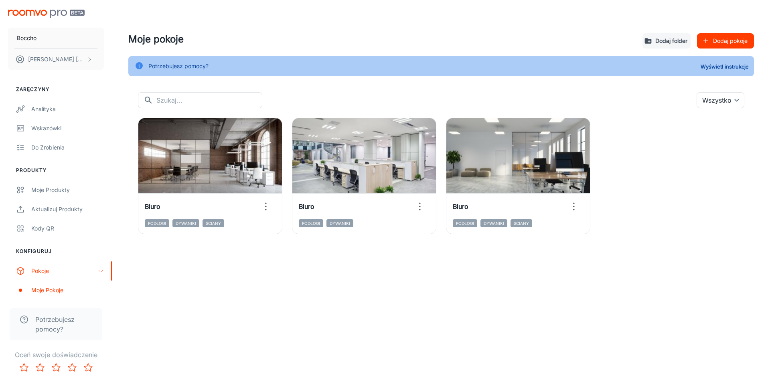
click at [742, 42] on font "Dodaj pokoje" at bounding box center [730, 41] width 34 height 7
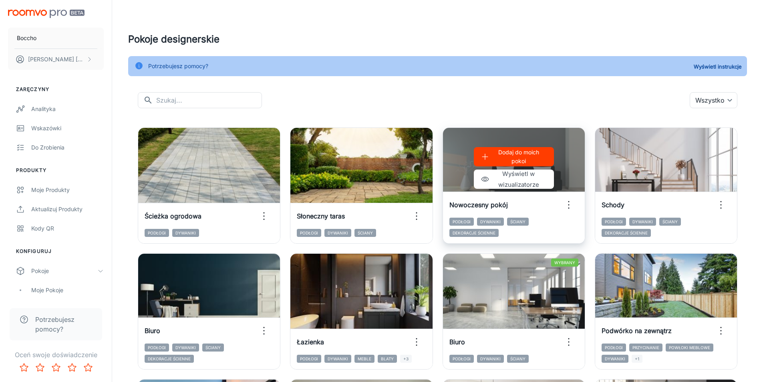
click at [566, 179] on div "Dodaj do moich pokoi Wyświetl w wizualizatorze" at bounding box center [514, 168] width 142 height 80
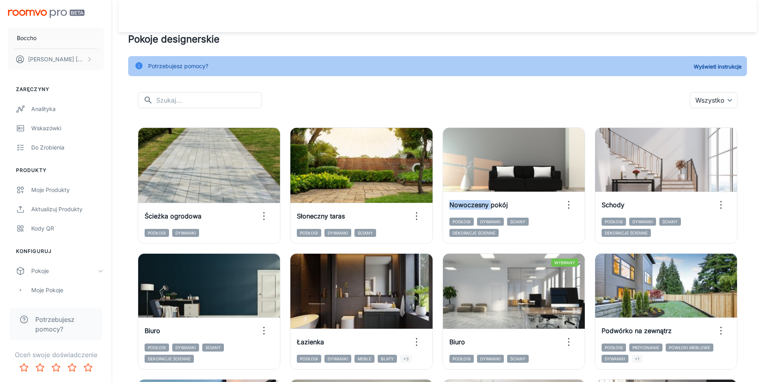
scroll to position [40, 0]
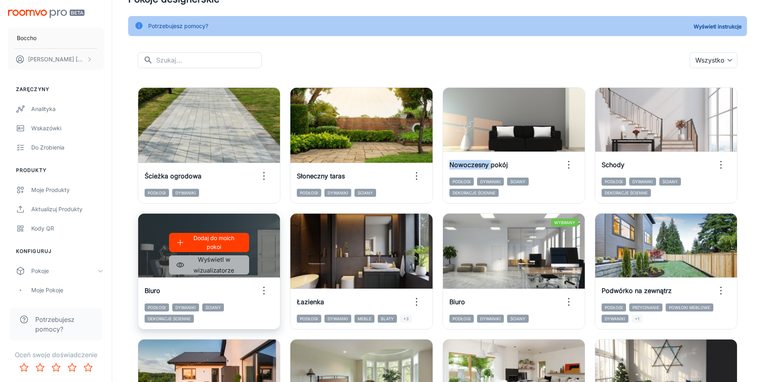
click at [220, 268] on font "Wyświetl w wizualizatorze" at bounding box center [214, 265] width 41 height 18
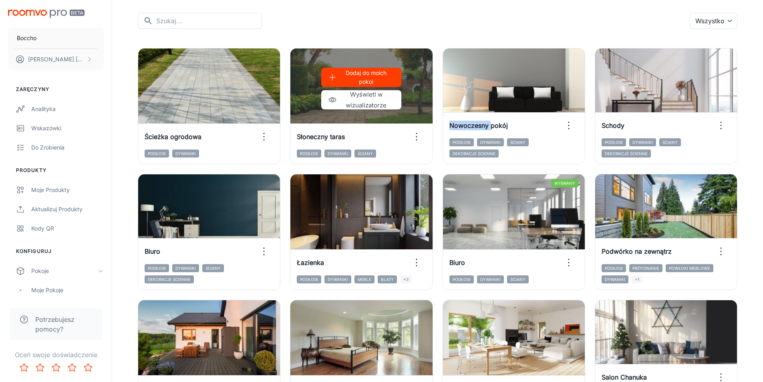
scroll to position [80, 0]
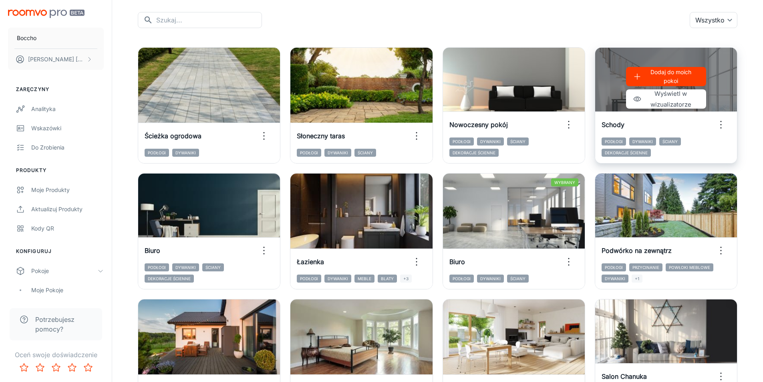
click at [720, 89] on div "Dodaj do moich pokoi Wyświetl w wizualizatorze" at bounding box center [667, 88] width 142 height 80
click at [675, 95] on font "Wyświetl w wizualizatorze" at bounding box center [671, 99] width 41 height 18
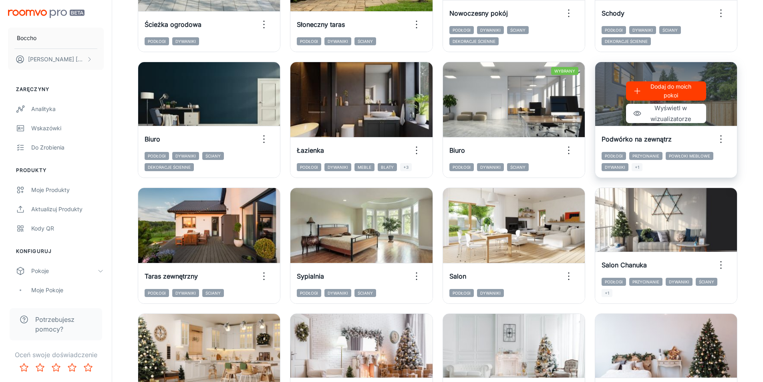
scroll to position [240, 0]
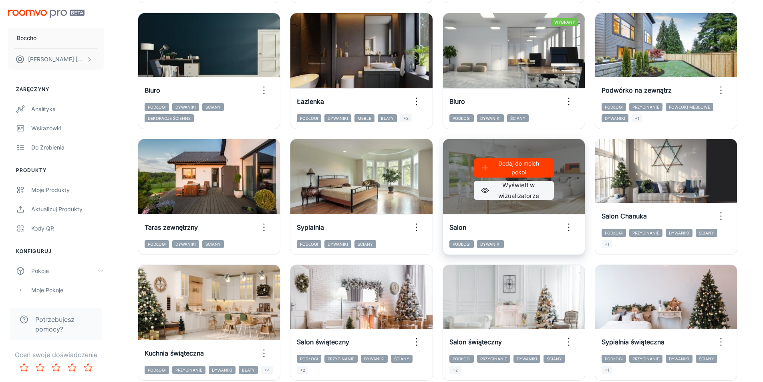
click at [539, 191] on font "Wyświetl w wizualizatorze" at bounding box center [519, 191] width 53 height 22
click at [533, 165] on font "Dodaj do moich pokoi" at bounding box center [519, 168] width 41 height 16
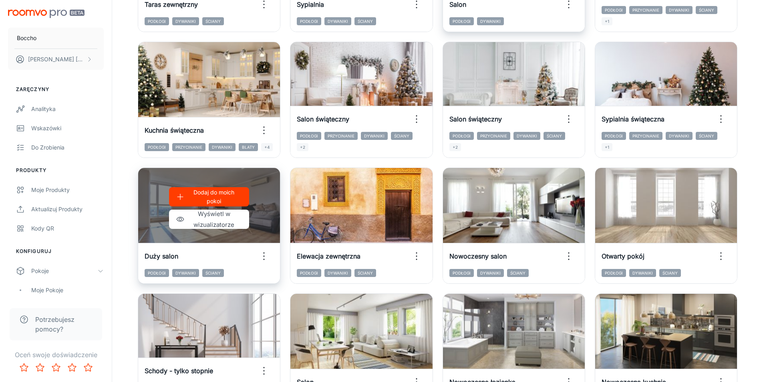
scroll to position [481, 0]
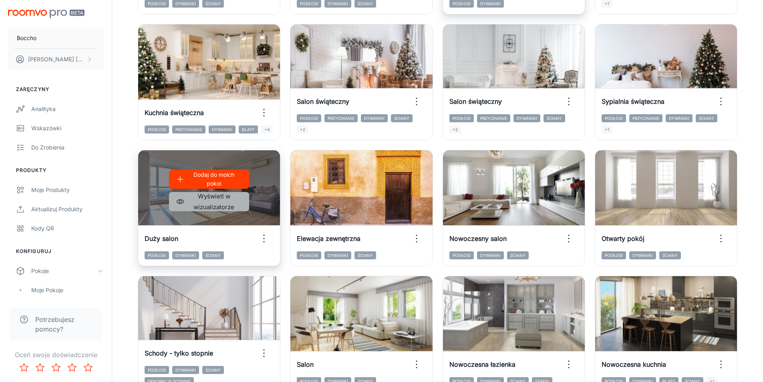
click at [226, 200] on font "Wyświetl w wizualizatorze" at bounding box center [214, 201] width 41 height 18
click at [226, 180] on p "Dodaj do moich pokoi" at bounding box center [214, 179] width 53 height 18
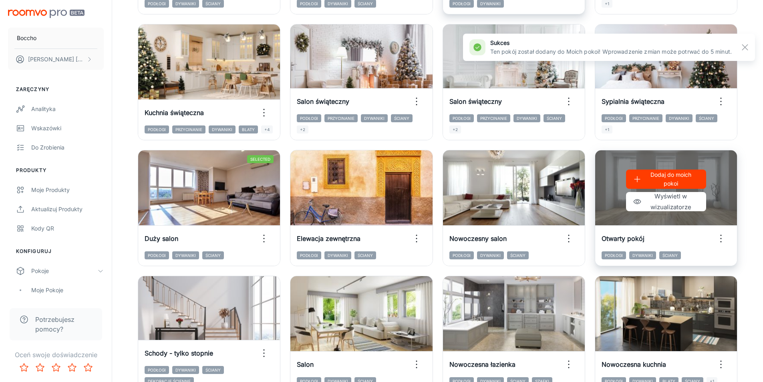
scroll to position [521, 0]
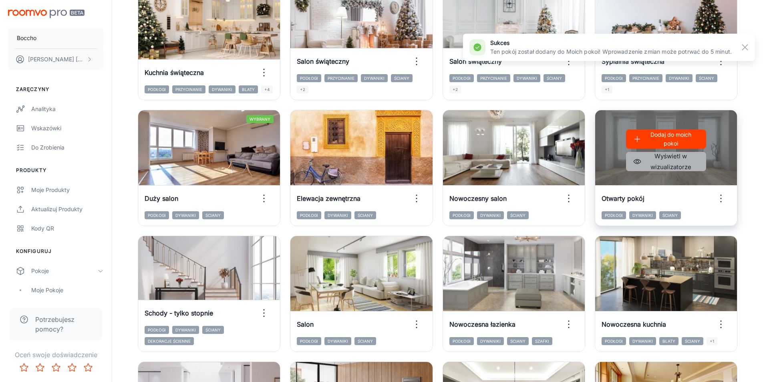
click at [680, 164] on font "Wyświetl w wizualizatorze" at bounding box center [671, 161] width 41 height 18
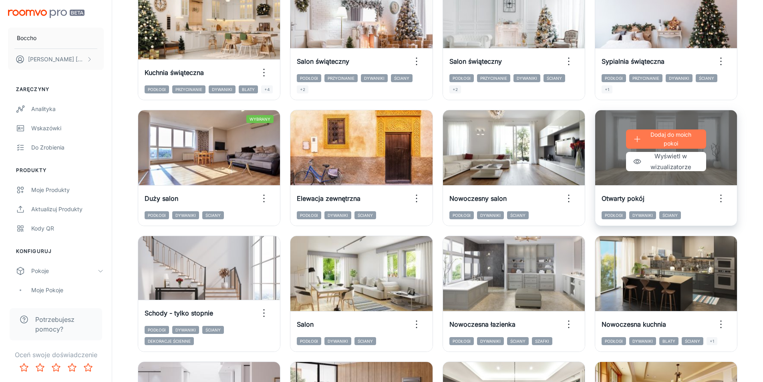
click at [698, 137] on button "Dodaj do moich pokoi" at bounding box center [666, 138] width 80 height 19
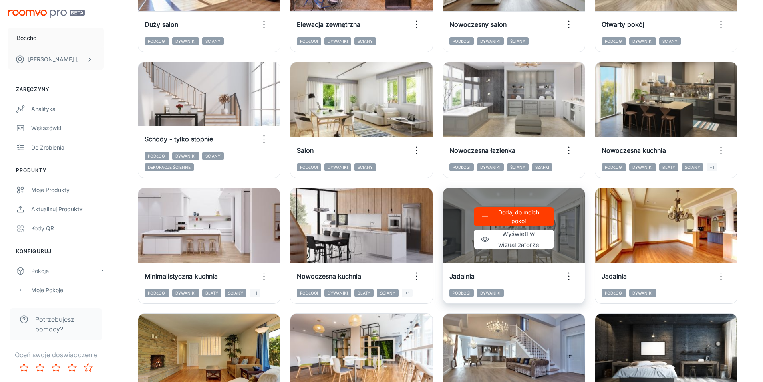
scroll to position [690, 0]
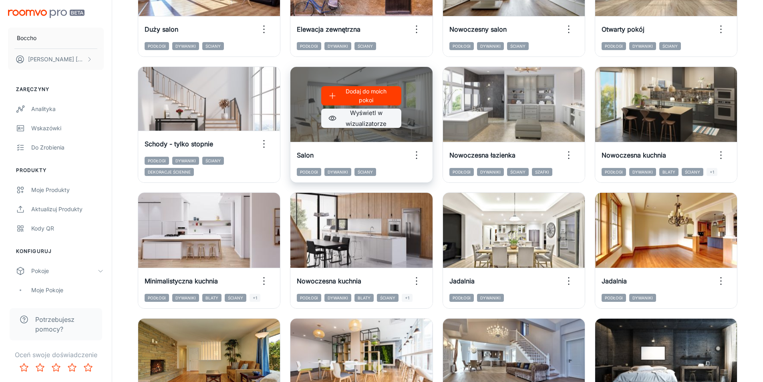
click at [382, 119] on font "Wyświetl w wizualizatorze" at bounding box center [366, 118] width 53 height 22
click at [382, 93] on font "Dodaj do moich pokoi" at bounding box center [366, 96] width 41 height 16
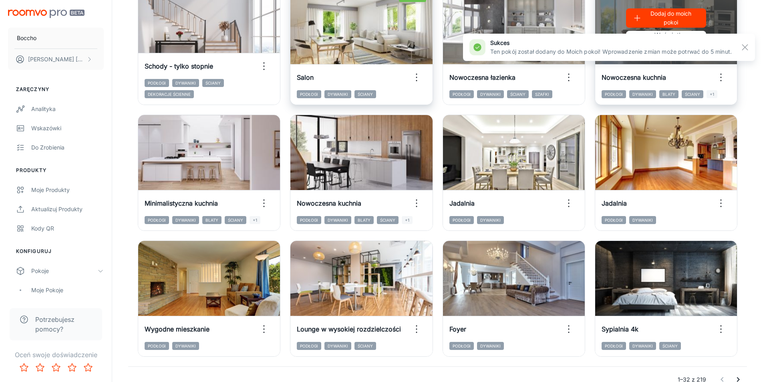
scroll to position [770, 0]
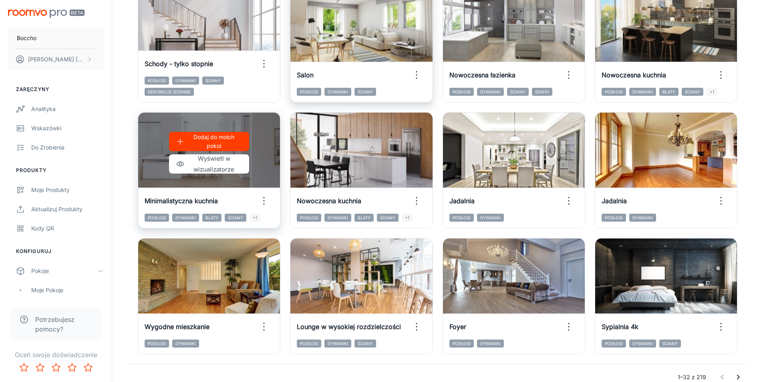
click at [268, 175] on div "Dodaj do moich pokoi Wyświetl w wizualizatorze" at bounding box center [209, 153] width 142 height 80
click at [216, 164] on font "Wyświetl w wizualizatorze" at bounding box center [214, 164] width 53 height 22
click at [222, 142] on p "Dodaj do moich pokoi" at bounding box center [214, 142] width 53 height 18
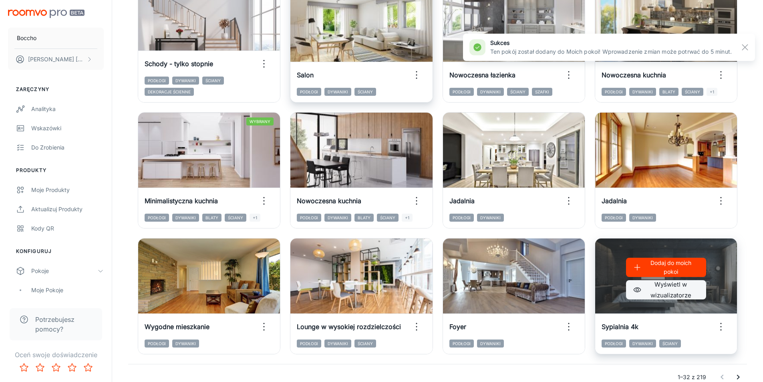
click at [659, 289] on font "Wyświetl w wizualizatorze" at bounding box center [671, 290] width 53 height 22
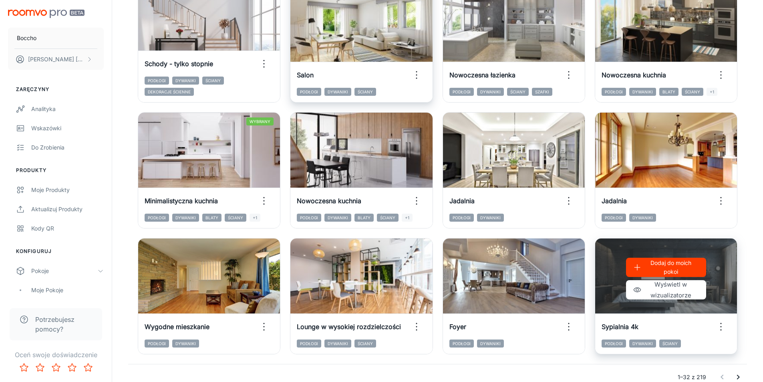
click at [671, 265] on font "Dodaj do moich pokoi" at bounding box center [671, 267] width 41 height 16
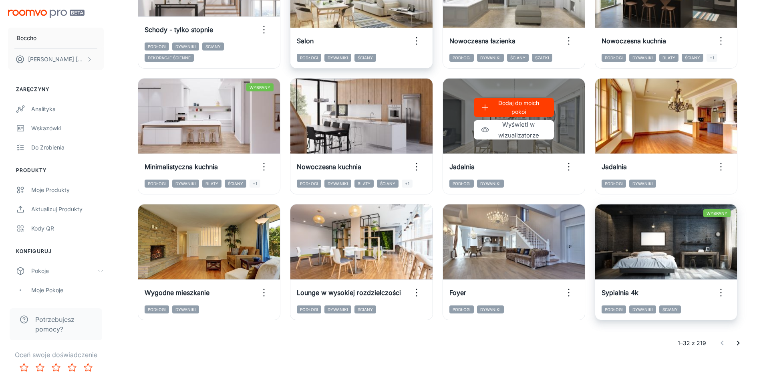
scroll to position [810, 0]
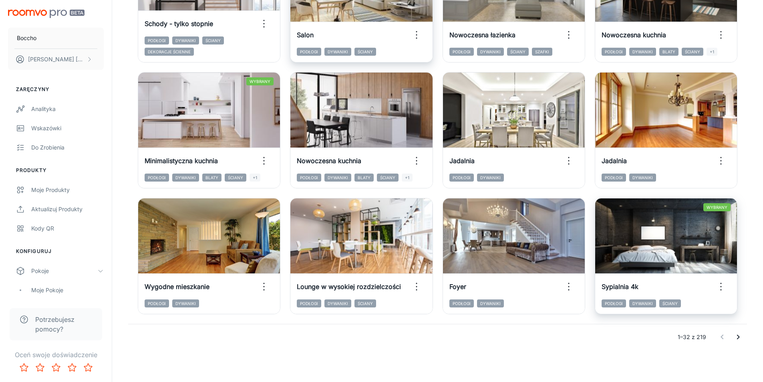
click at [738, 338] on icon "Przejdź do następnej strony" at bounding box center [738, 337] width 3 height 5
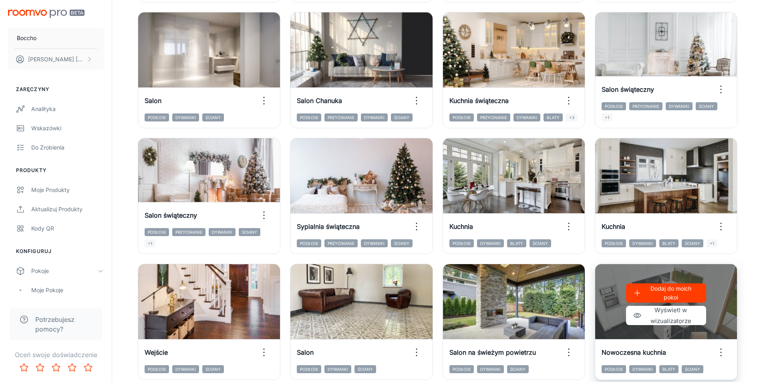
scroll to position [730, 0]
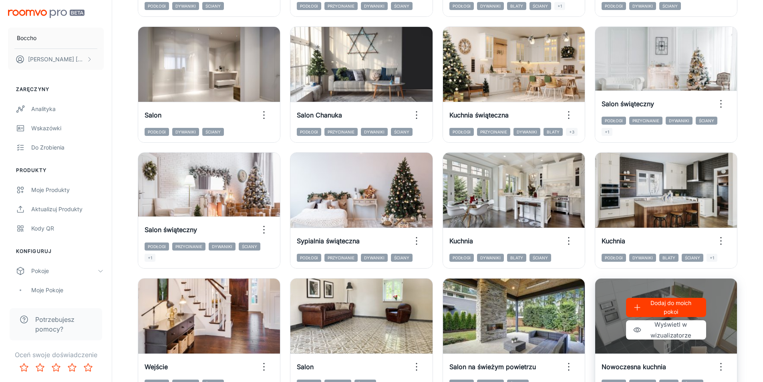
click at [715, 290] on div "Dodaj do moich pokoi Wyświetl w wizualizatorze" at bounding box center [667, 319] width 142 height 80
click at [714, 331] on div "Dodaj do moich pokoi Wyświetl w wizualizatorze" at bounding box center [667, 319] width 142 height 80
click at [662, 331] on font "Wyświetl w wizualizatorze" at bounding box center [671, 330] width 41 height 18
click at [680, 310] on p "Dodaj do moich pokoi" at bounding box center [671, 308] width 53 height 18
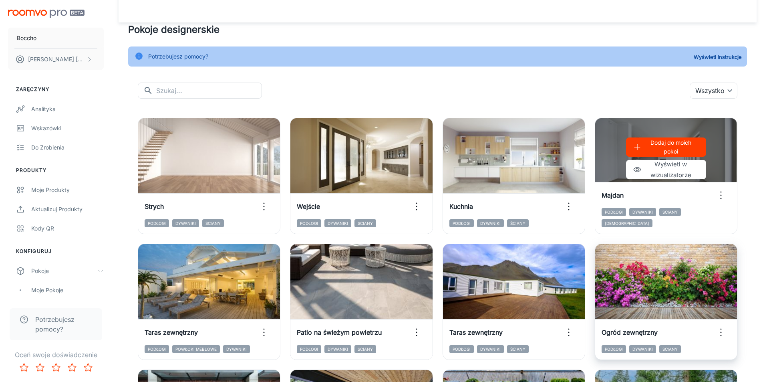
scroll to position [9, 0]
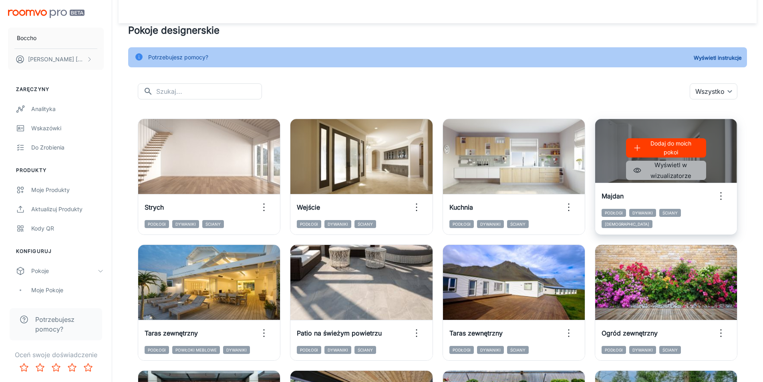
click at [688, 169] on font "Wyświetl w wizualizatorze" at bounding box center [671, 171] width 53 height 22
click at [649, 143] on p "Dodaj do moich pokoi" at bounding box center [671, 148] width 53 height 18
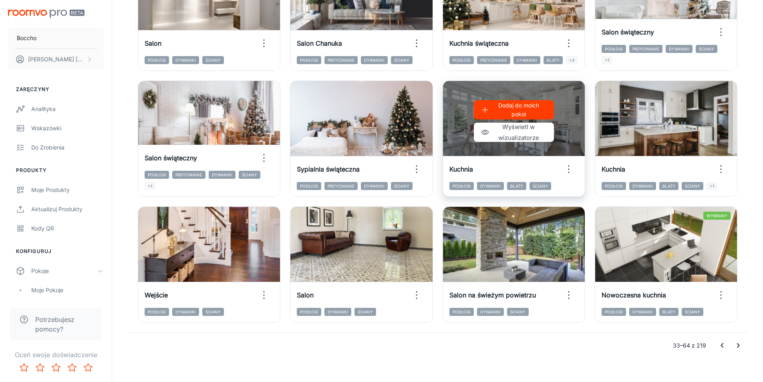
scroll to position [810, 0]
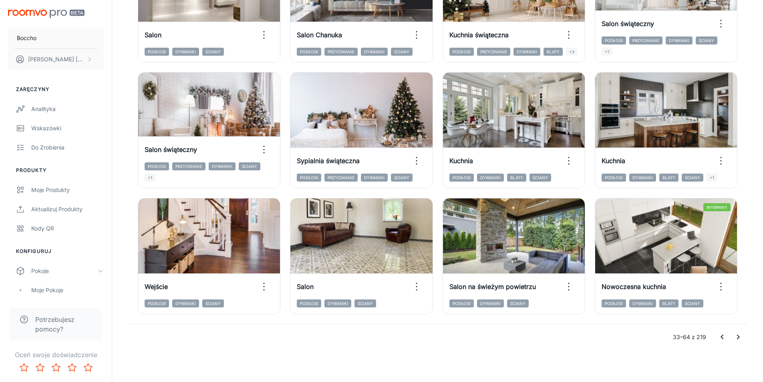
click at [734, 336] on icon "Przejdź do następnej strony" at bounding box center [739, 337] width 10 height 10
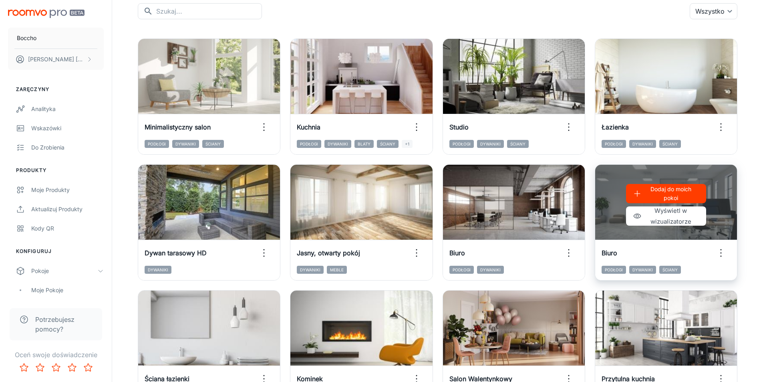
scroll to position [0, 0]
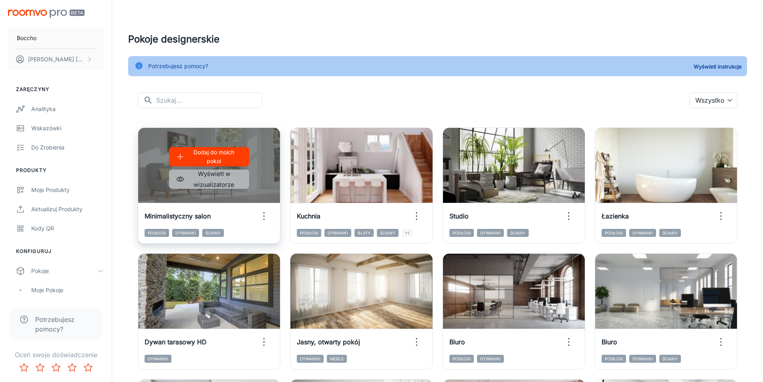
click at [228, 180] on font "Wyświetl w wizualizatorze" at bounding box center [214, 179] width 53 height 22
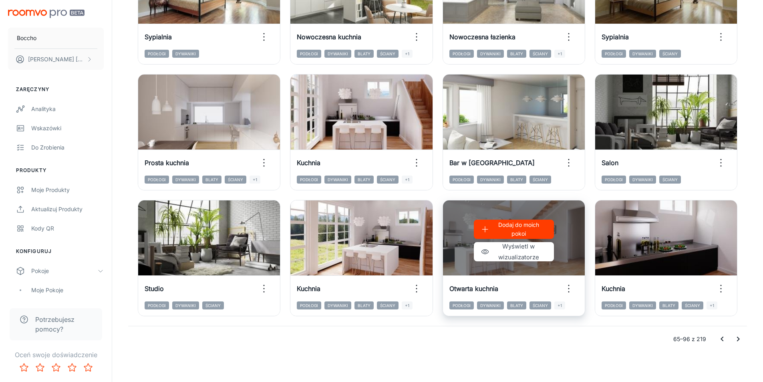
scroll to position [810, 0]
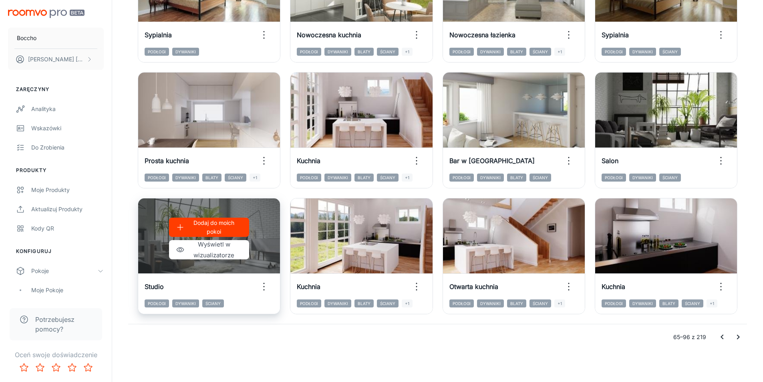
click at [271, 229] on div "Dodaj do moich pokoi Wyświetl w wizualizatorze" at bounding box center [209, 238] width 142 height 80
click at [157, 248] on div "Dodaj do moich pokoi Wyświetl w wizualizatorze" at bounding box center [209, 238] width 142 height 80
click at [229, 256] on font "Wyświetl w wizualizatorze" at bounding box center [214, 249] width 41 height 18
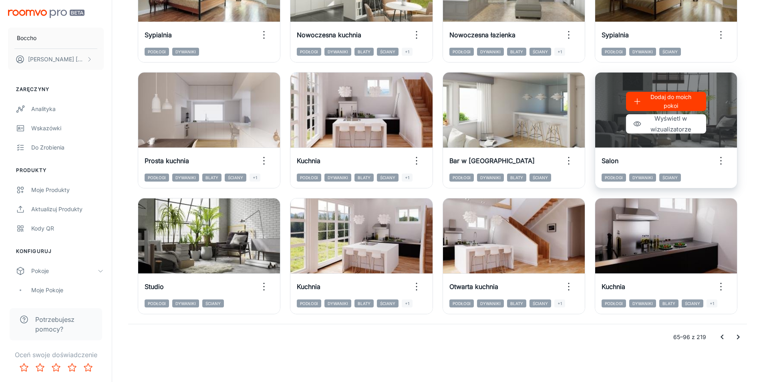
click at [684, 96] on font "Dodaj do moich pokoi" at bounding box center [671, 101] width 41 height 16
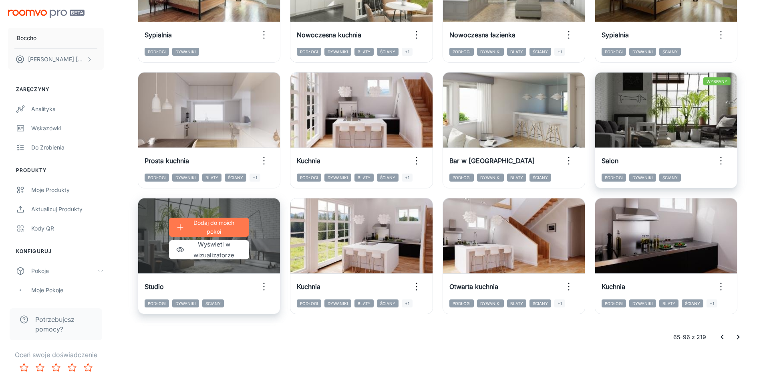
click at [231, 229] on p "Dodaj do moich pokoi" at bounding box center [214, 227] width 53 height 18
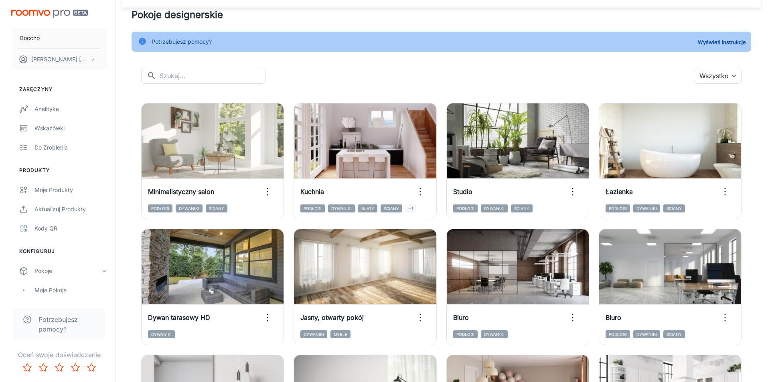
scroll to position [0, 0]
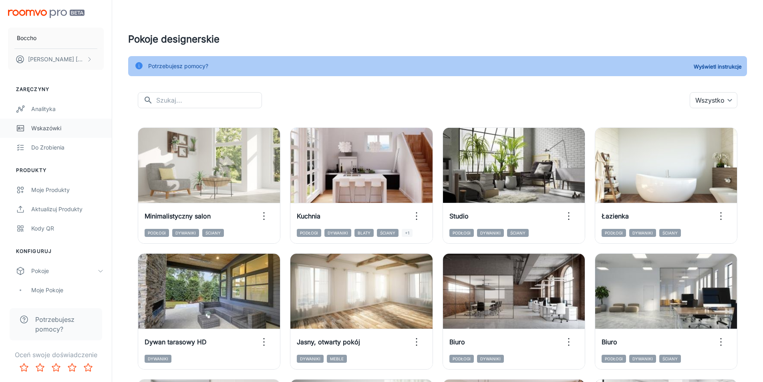
click at [53, 135] on link "Wskazówki" at bounding box center [56, 128] width 112 height 19
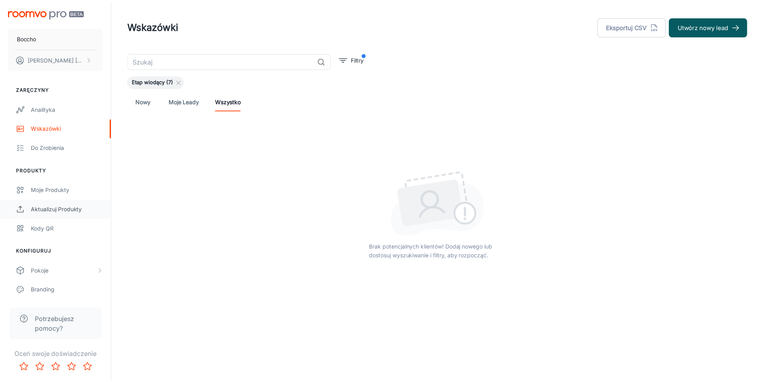
scroll to position [82, 0]
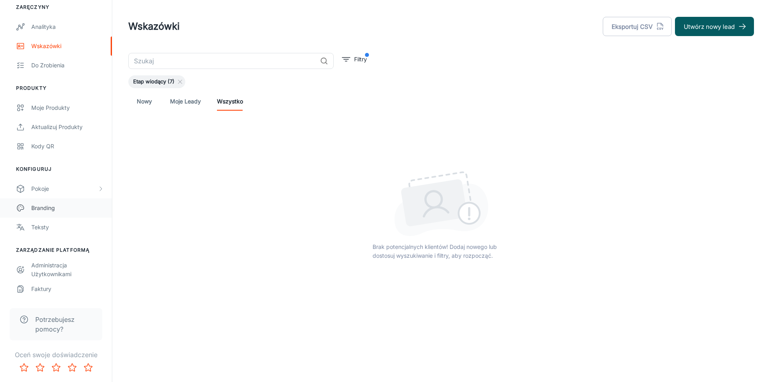
click at [39, 204] on div "Branding" at bounding box center [67, 208] width 73 height 9
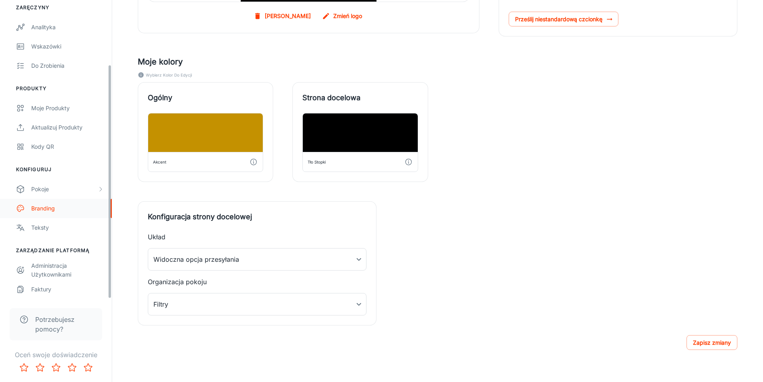
scroll to position [82, 0]
click at [60, 194] on div "Pokoje" at bounding box center [56, 188] width 112 height 19
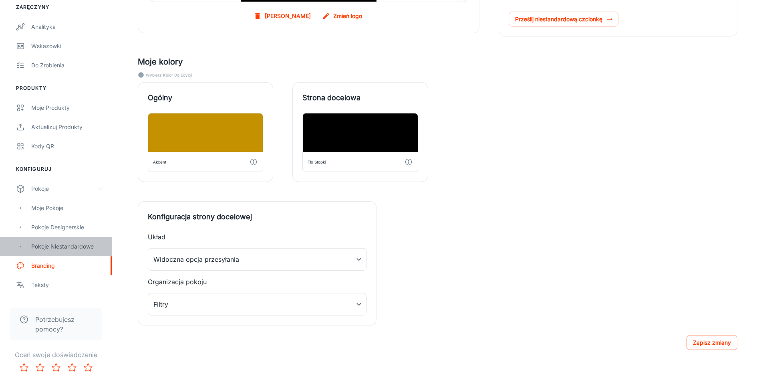
click at [48, 246] on font "Pokoje niestandardowe" at bounding box center [62, 246] width 63 height 7
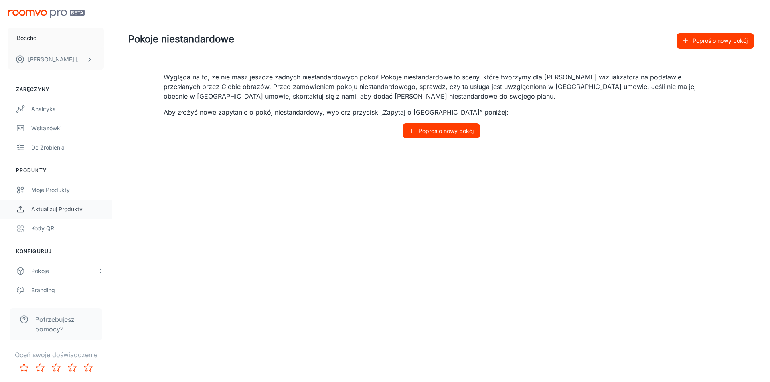
click at [72, 209] on font "Aktualizuj produkty" at bounding box center [56, 209] width 51 height 7
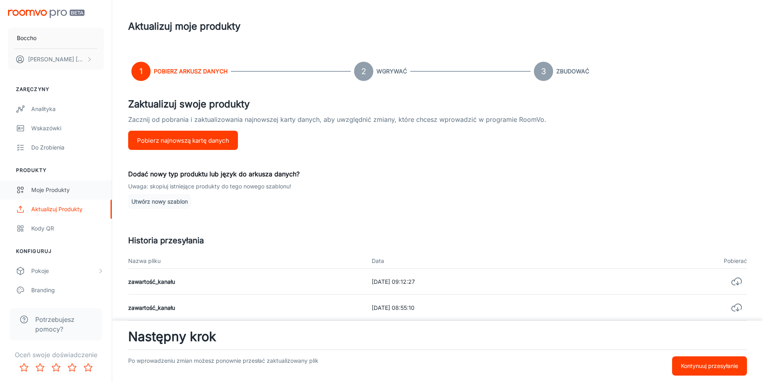
click at [44, 193] on div "Moje produkty" at bounding box center [67, 190] width 73 height 9
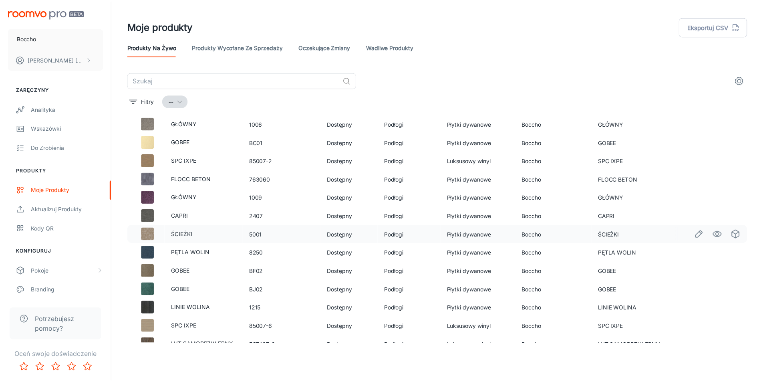
scroll to position [973, 0]
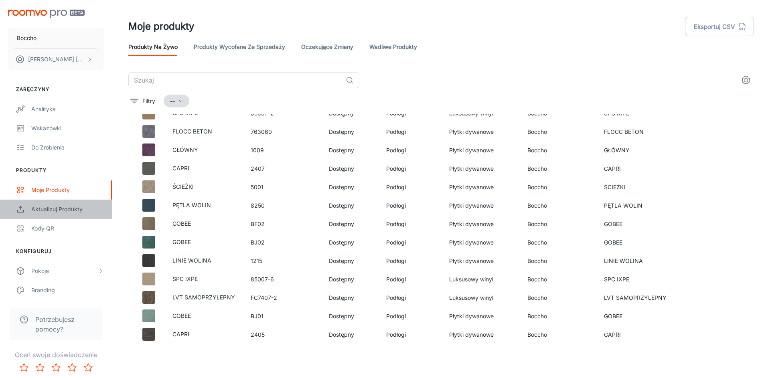
click at [42, 208] on font "Aktualizuj produkty" at bounding box center [56, 209] width 51 height 7
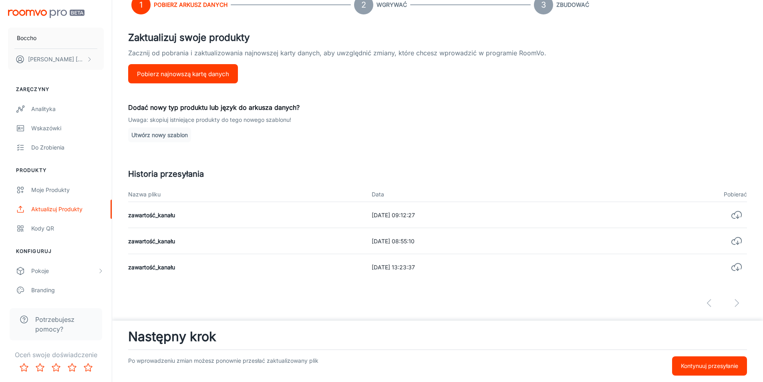
scroll to position [78, 0]
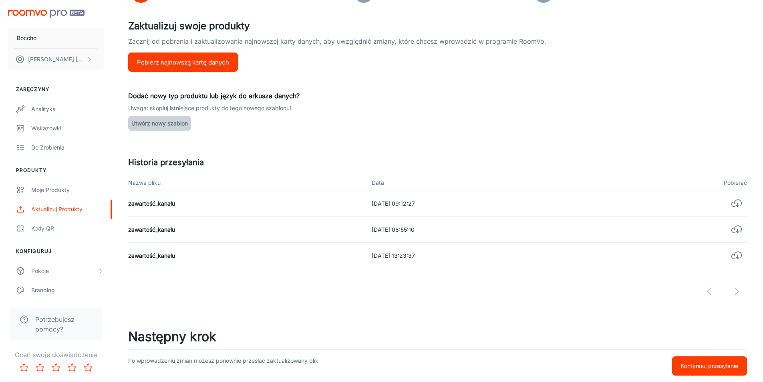
click at [174, 124] on font "Utwórz nowy szablon" at bounding box center [159, 123] width 57 height 7
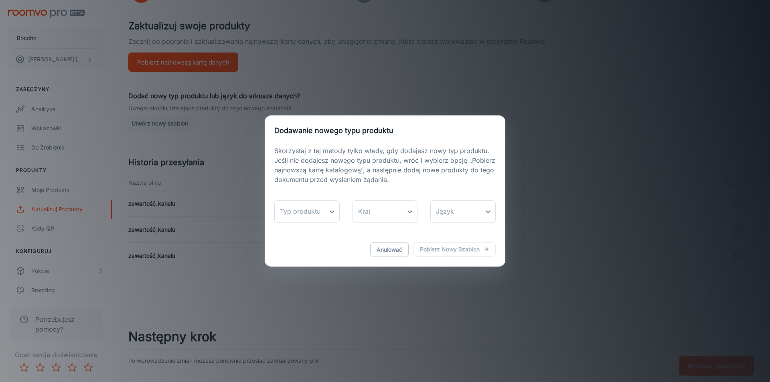
click at [412, 81] on div "Dodawanie nowego typu produktu Skorzystaj z tej metody tylko wtedy, gdy dodajes…" at bounding box center [385, 191] width 770 height 382
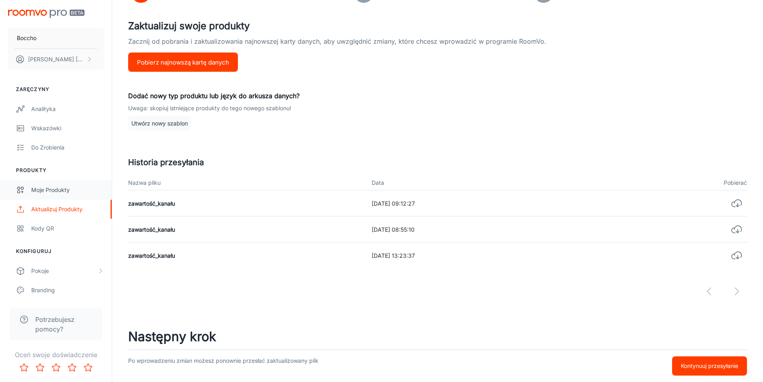
click at [63, 189] on font "Moje produkty" at bounding box center [50, 189] width 38 height 7
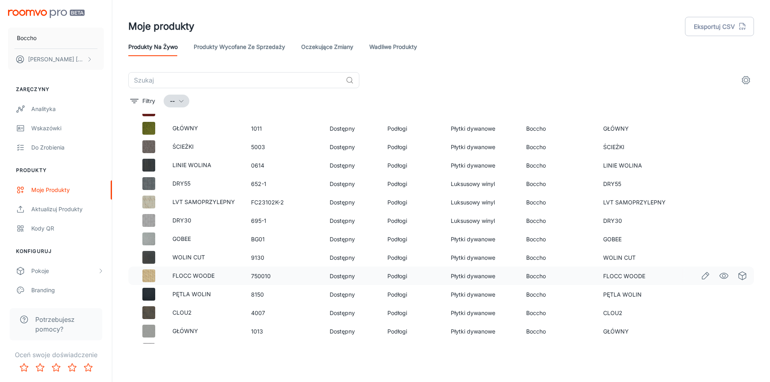
scroll to position [401, 0]
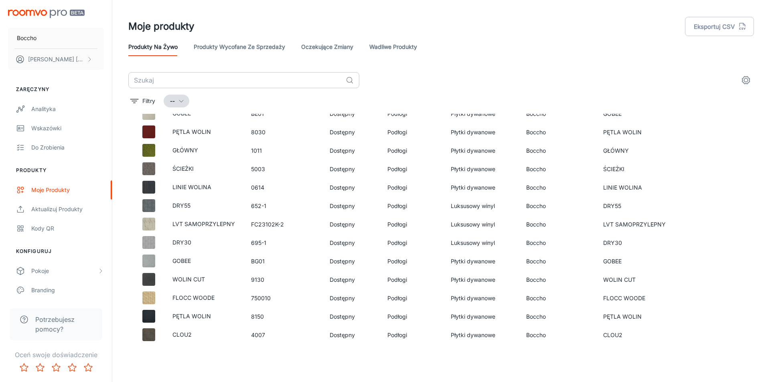
click at [202, 85] on input "text" at bounding box center [235, 80] width 214 height 16
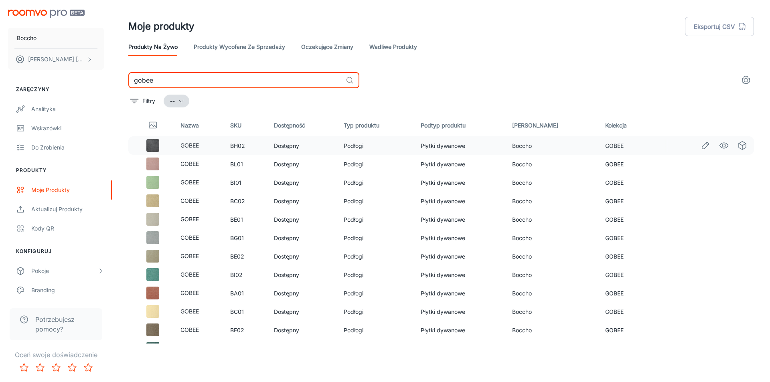
type input "gobee"
click at [153, 147] on img at bounding box center [152, 145] width 13 height 13
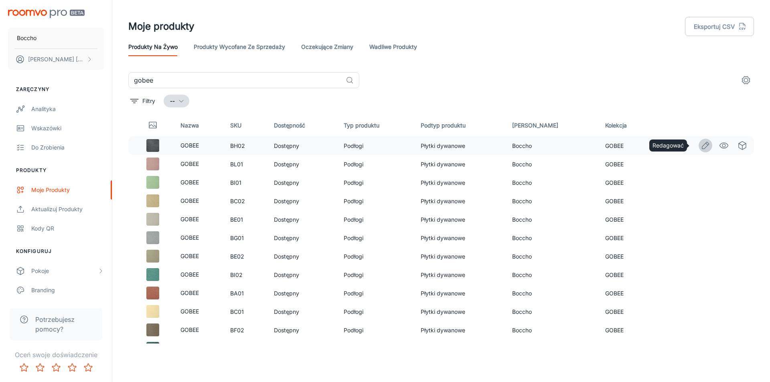
click at [703, 143] on icon "Redagować" at bounding box center [705, 146] width 10 height 10
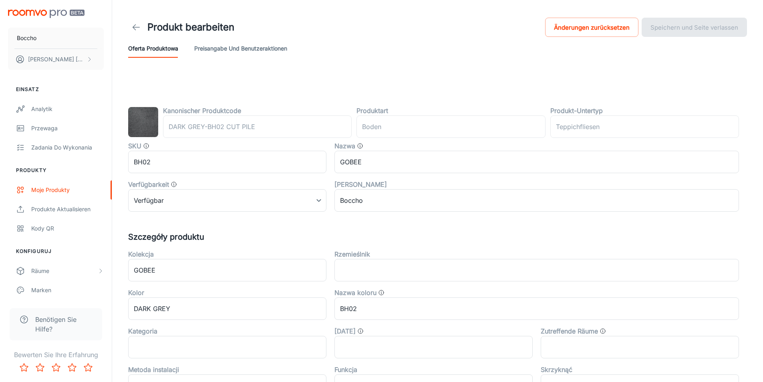
click at [150, 127] on img at bounding box center [143, 122] width 30 height 30
drag, startPoint x: 219, startPoint y: 75, endPoint x: 665, endPoint y: 71, distance: 445.7
click at [647, 72] on header "Produkt bearbeiten Änderungen zurücksetzen Speichern und Seite verlassen Oferta…" at bounding box center [438, 37] width 638 height 74
drag, startPoint x: 648, startPoint y: 72, endPoint x: 198, endPoint y: 45, distance: 450.5
click at [198, 45] on font "Preisangabe und Benutzeraktionen" at bounding box center [240, 48] width 93 height 7
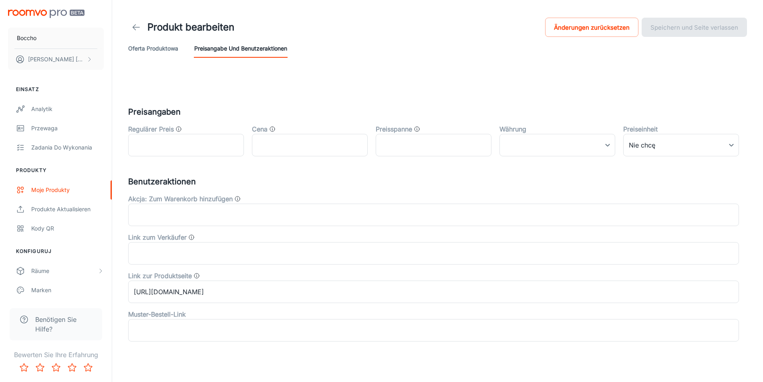
click at [171, 45] on font "Oferta produktowa" at bounding box center [153, 48] width 50 height 7
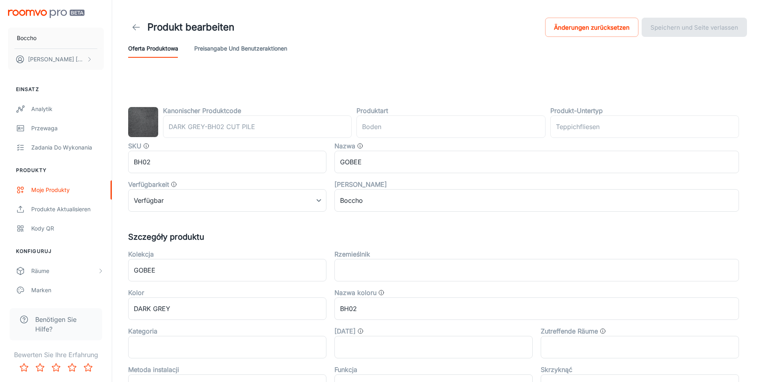
click at [252, 45] on font "Preisangabe und Benutzeraktionen" at bounding box center [240, 48] width 93 height 7
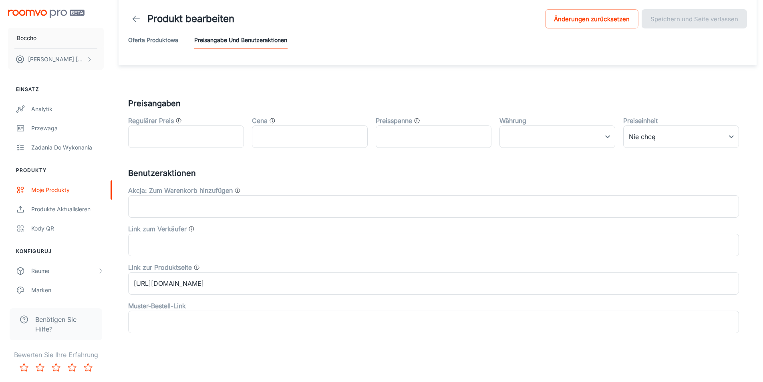
scroll to position [11, 0]
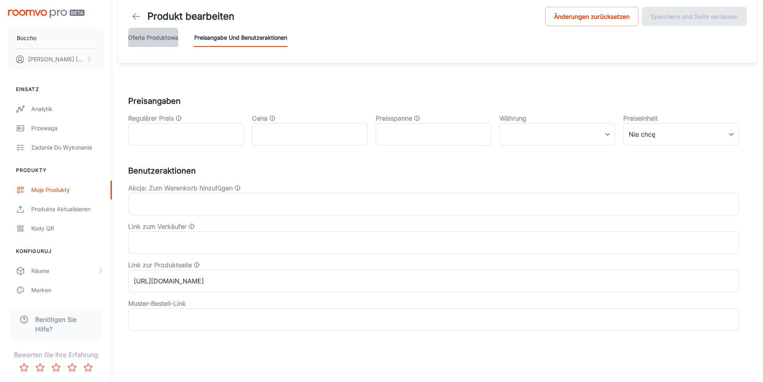
click at [172, 38] on font "Oferta produktowa" at bounding box center [153, 37] width 50 height 7
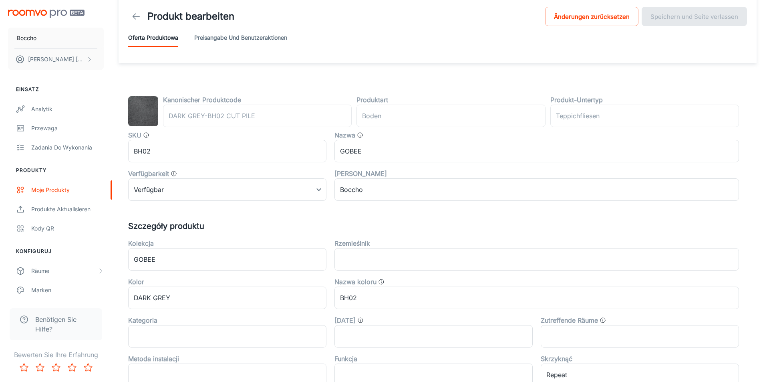
click at [146, 109] on img at bounding box center [143, 111] width 30 height 30
click at [147, 109] on img at bounding box center [143, 111] width 30 height 30
drag, startPoint x: 147, startPoint y: 109, endPoint x: 707, endPoint y: 236, distance: 574.8
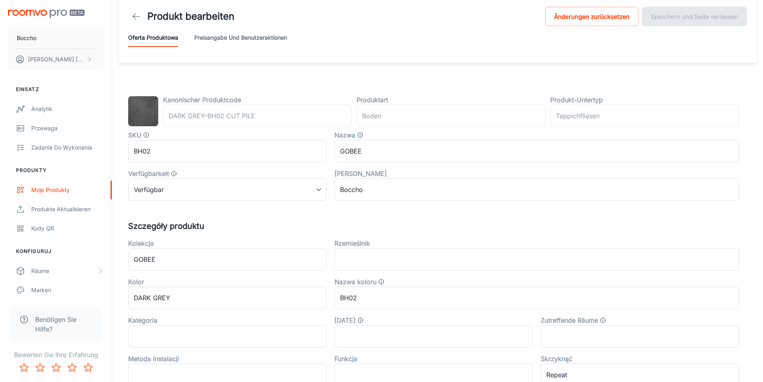
click at [707, 236] on div "Rzemieślnik ​" at bounding box center [533, 251] width 413 height 38
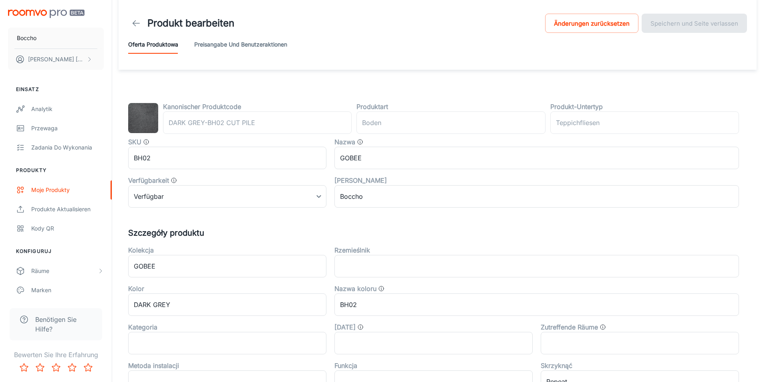
scroll to position [0, 0]
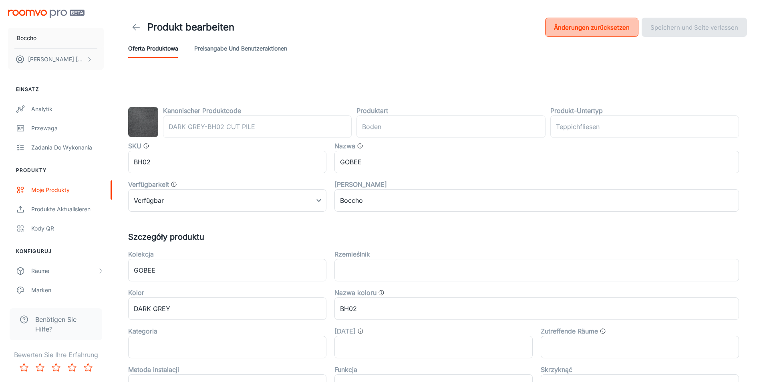
click at [592, 30] on font "Änderungen zurücksetzen" at bounding box center [592, 28] width 76 height 8
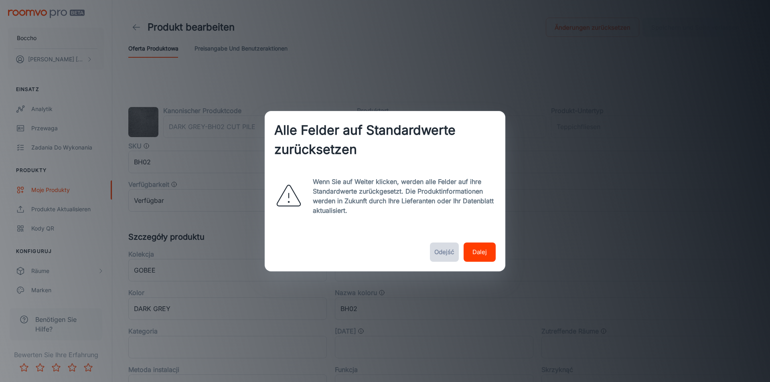
click at [446, 254] on font "Odejść" at bounding box center [444, 252] width 20 height 8
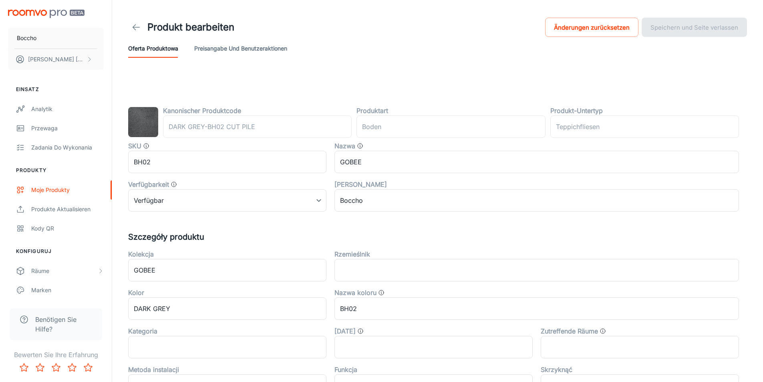
click at [360, 87] on div "Kanonischer Produktcode DARK GREY-BH02 CUT PILE ​ Produktart Boden ​ Produkt-Un…" at bounding box center [438, 328] width 638 height 508
click at [69, 211] on font "Produkte aktualisieren" at bounding box center [60, 209] width 59 height 7
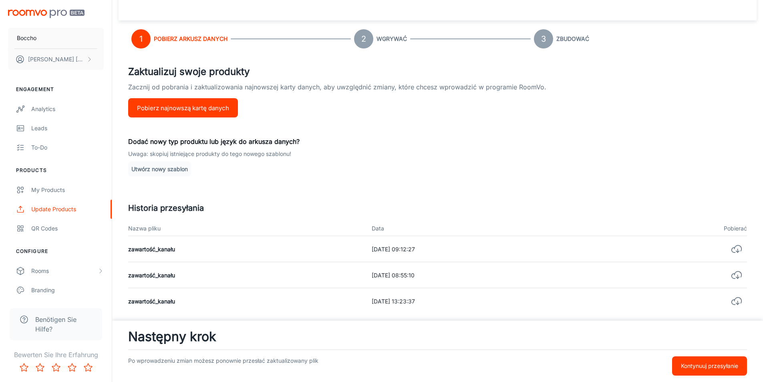
scroll to position [40, 0]
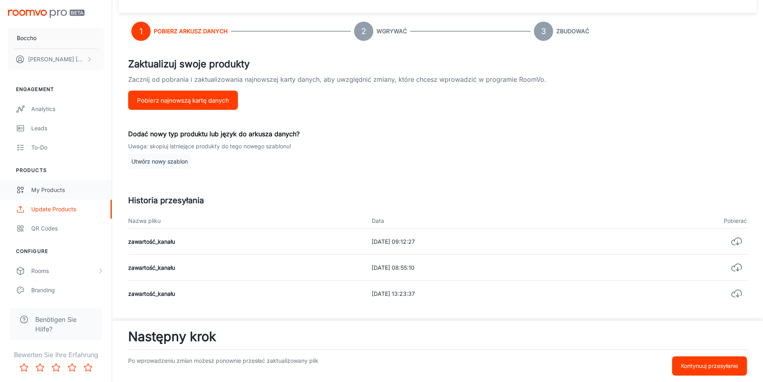
click at [62, 186] on div "My Products" at bounding box center [67, 190] width 73 height 9
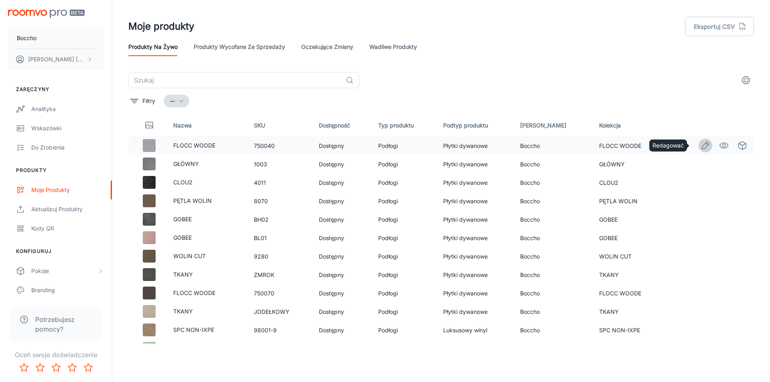
click at [700, 145] on icon "Redagować" at bounding box center [705, 146] width 10 height 10
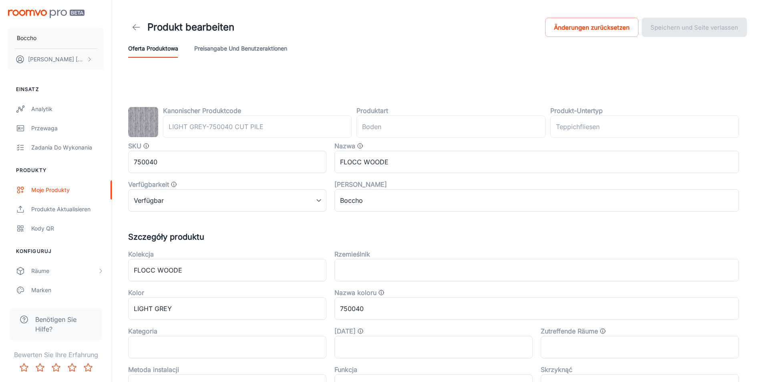
click at [250, 84] on div "Kanonischer Produktcode LIGHT GREY-750040 CUT PILE ​ Produktart Boden ​ Produkt…" at bounding box center [438, 328] width 638 height 508
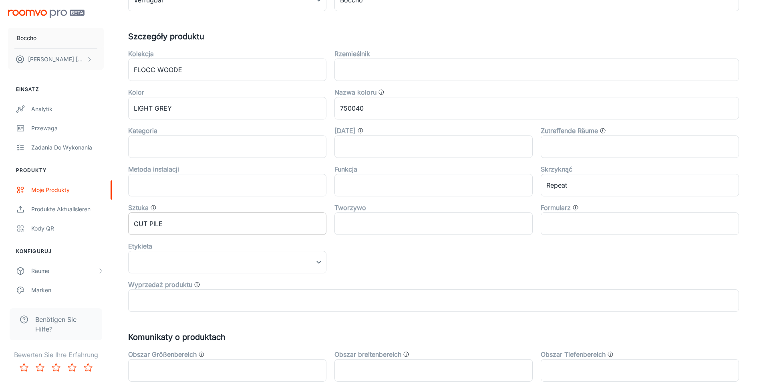
scroll to position [251, 0]
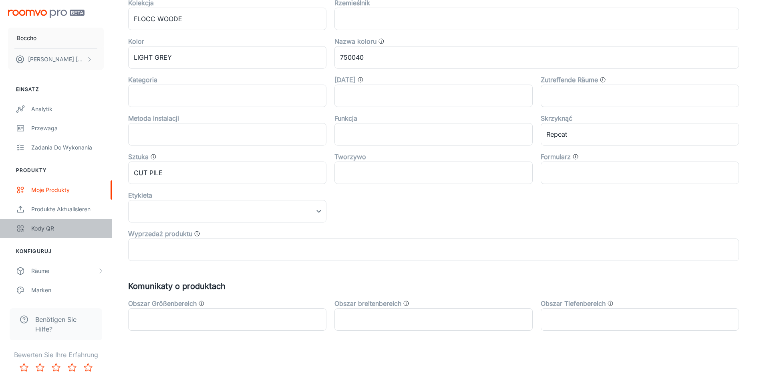
click at [41, 225] on font "Kody QR" at bounding box center [42, 228] width 23 height 7
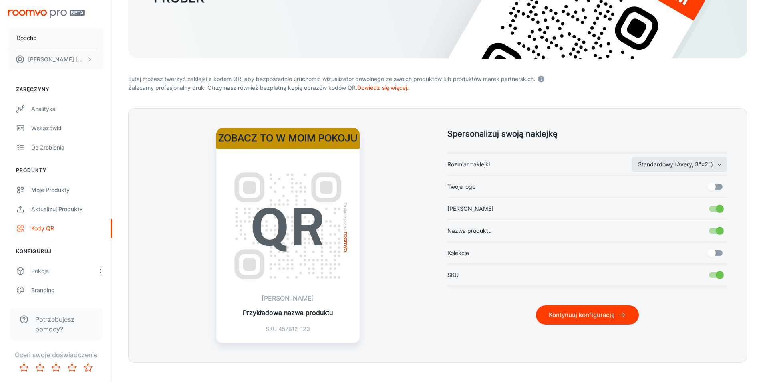
scroll to position [146, 0]
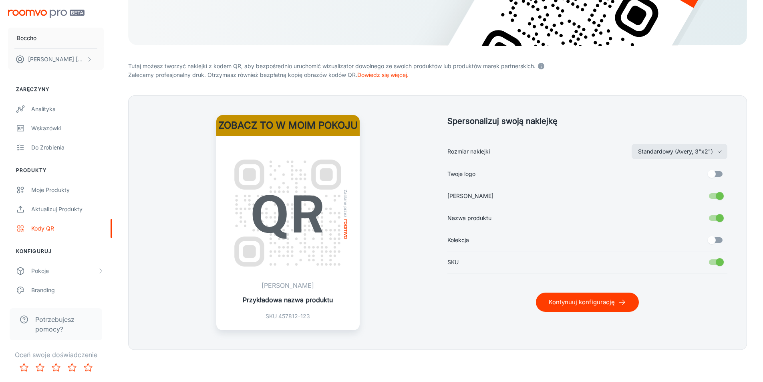
click at [53, 321] on font "Potrzebujesz pomocy?" at bounding box center [54, 324] width 39 height 18
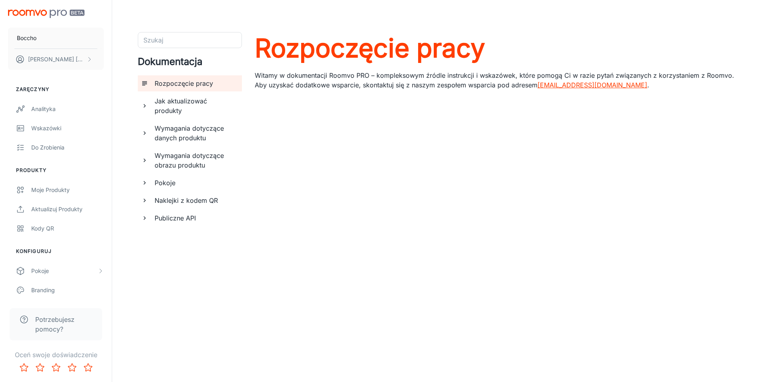
click at [179, 101] on font "Jak aktualizować produkty" at bounding box center [181, 106] width 53 height 18
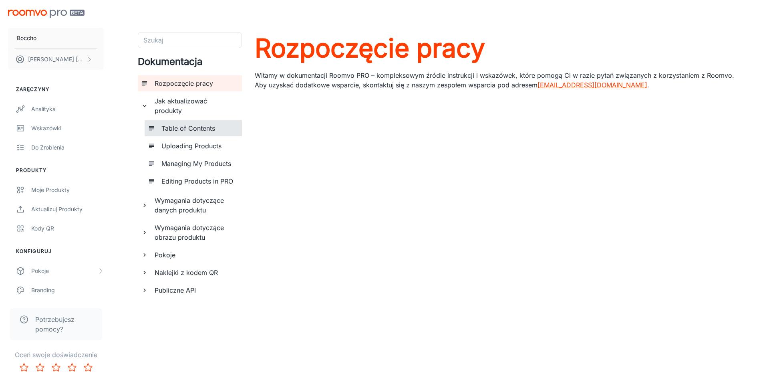
click at [188, 123] on h6 "Table of Contents" at bounding box center [199, 128] width 74 height 10
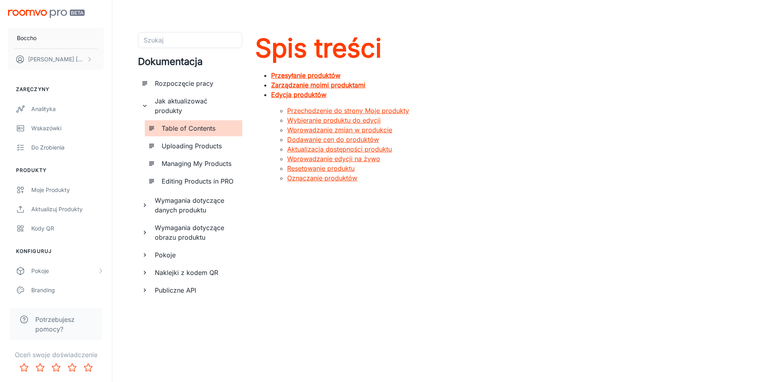
click at [202, 82] on font "Rozpoczęcie pracy" at bounding box center [184, 83] width 59 height 8
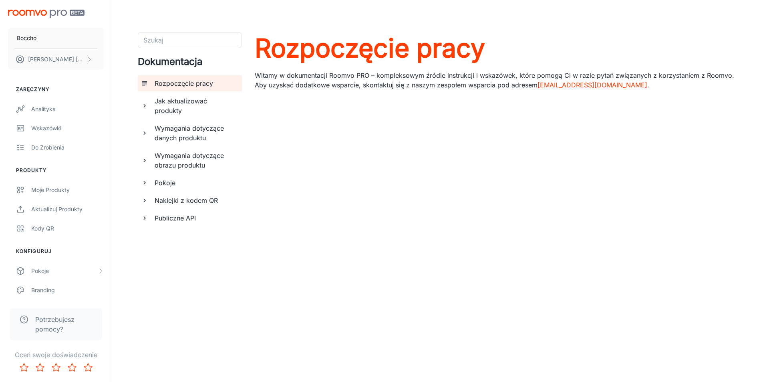
click at [196, 214] on font "Publiczne API" at bounding box center [175, 218] width 41 height 8
click at [207, 102] on font "Jak aktualizować produkty" at bounding box center [181, 106] width 53 height 18
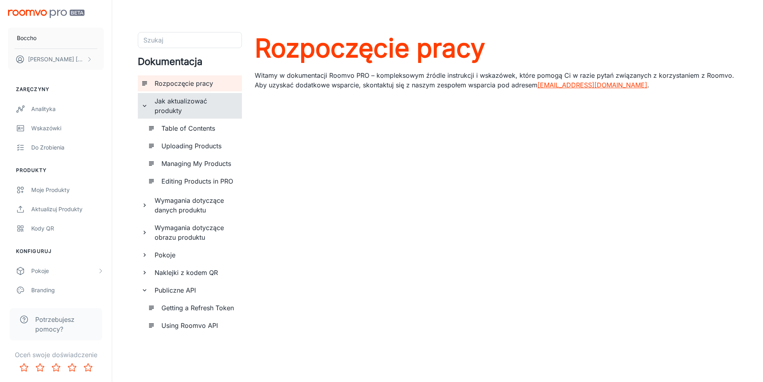
click at [206, 123] on h6 "Table of Contents" at bounding box center [199, 128] width 74 height 10
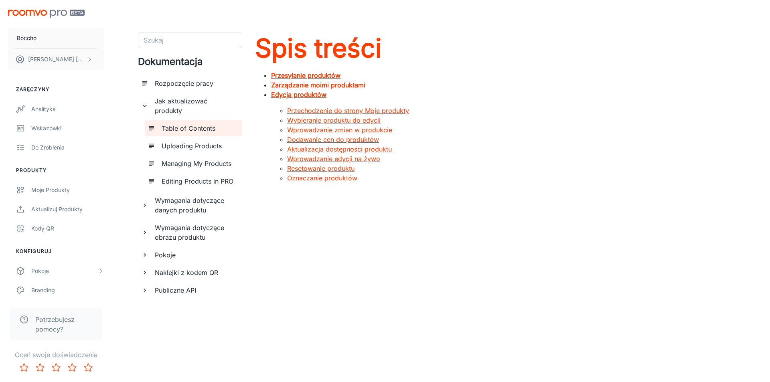
click at [328, 75] on font "Przesyłanie produktów" at bounding box center [305, 75] width 69 height 8
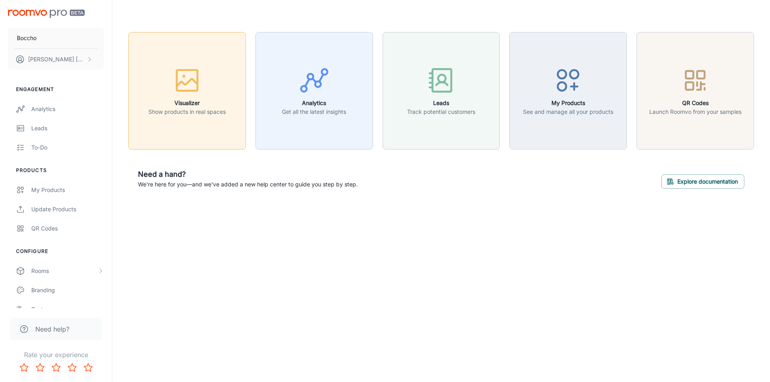
click at [189, 80] on icon "button" at bounding box center [187, 82] width 21 height 7
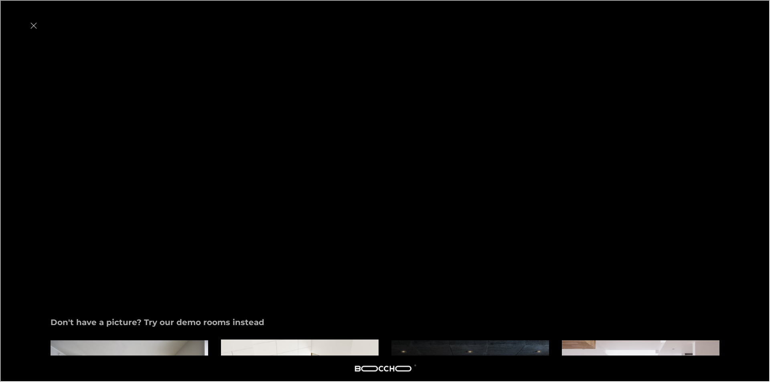
scroll to position [257, 0]
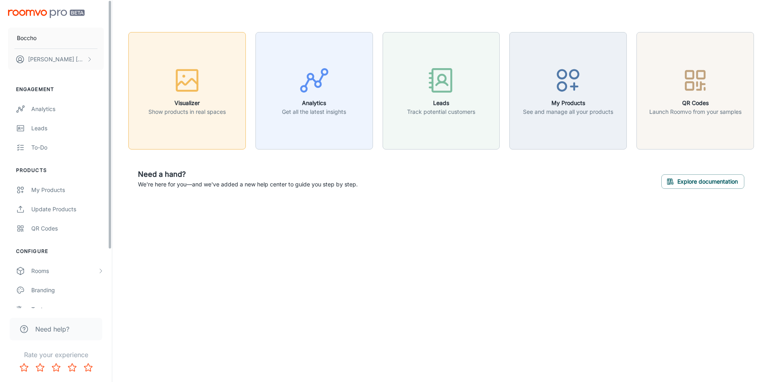
click at [209, 111] on p "Show products in real spaces" at bounding box center [186, 111] width 77 height 9
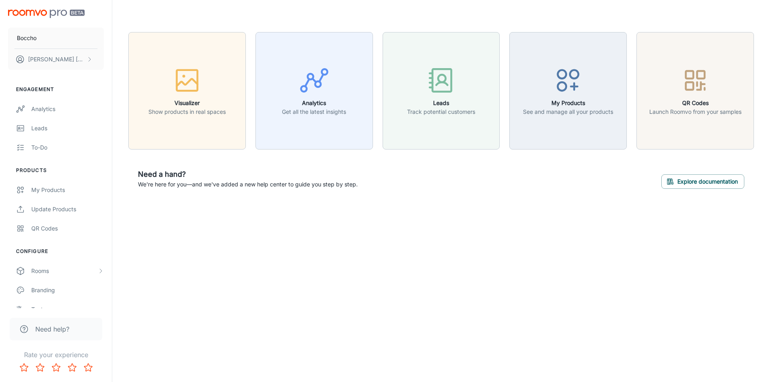
drag, startPoint x: 456, startPoint y: 182, endPoint x: 295, endPoint y: 270, distance: 183.1
click at [295, 270] on div "Boccho Tomasz Bochenski Engagement Analytics Leads To-do Products My Products U…" at bounding box center [385, 191] width 770 height 382
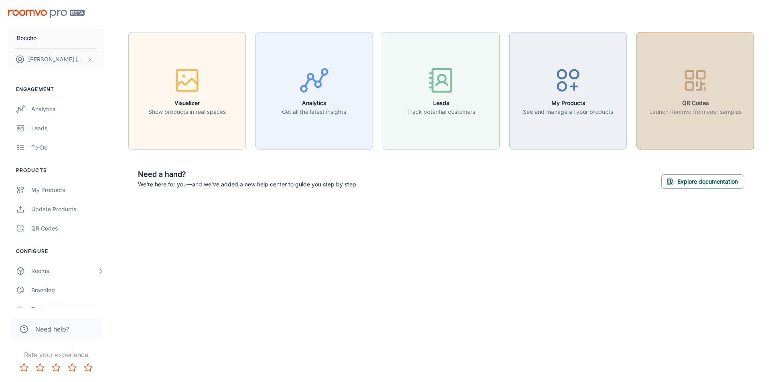
click at [705, 82] on icon "button" at bounding box center [695, 80] width 30 height 30
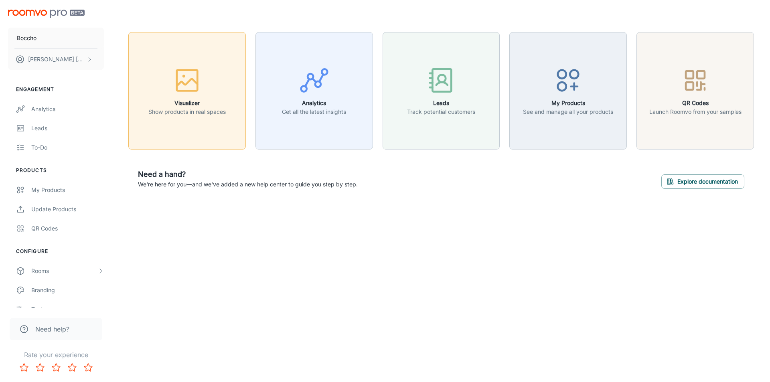
click at [179, 101] on h6 "Visualizer" at bounding box center [186, 103] width 77 height 9
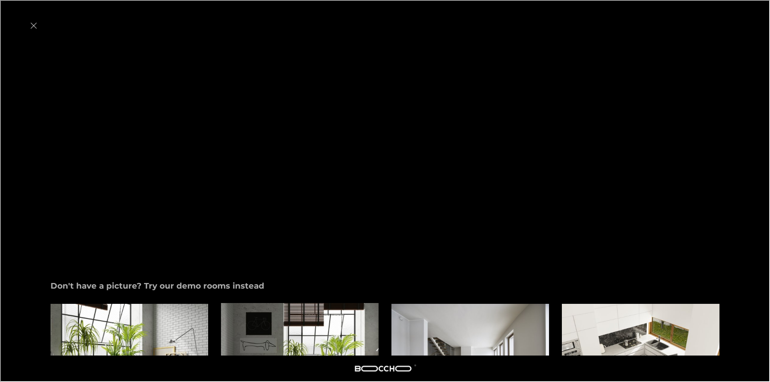
scroll to position [238, 0]
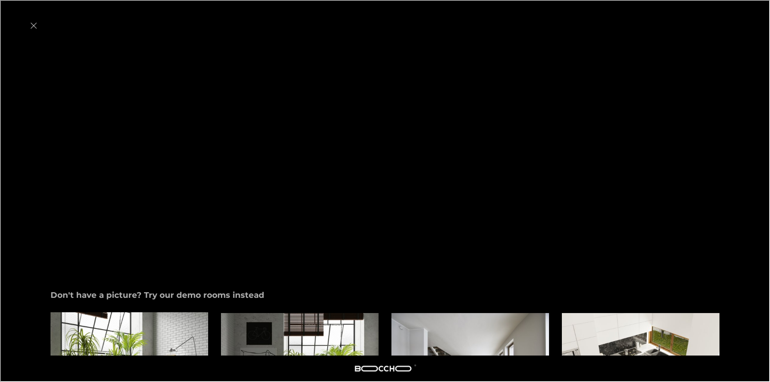
click at [164, 311] on img "Studio" at bounding box center [129, 371] width 159 height 120
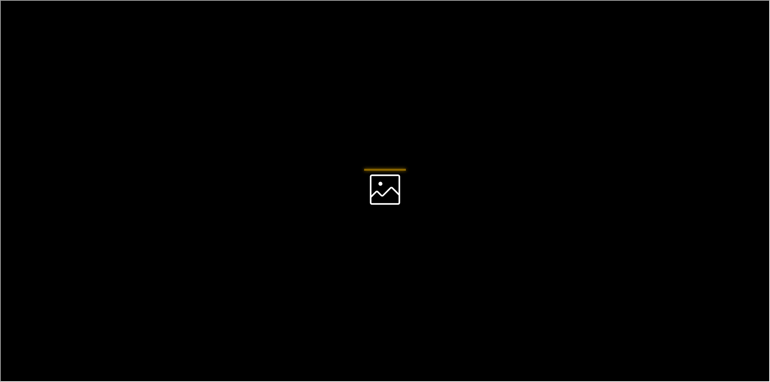
scroll to position [0, 0]
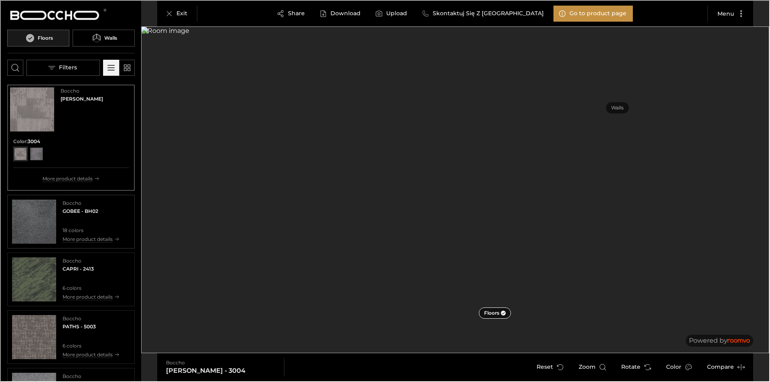
click at [35, 216] on img "See GOBEE in the room" at bounding box center [33, 221] width 44 height 44
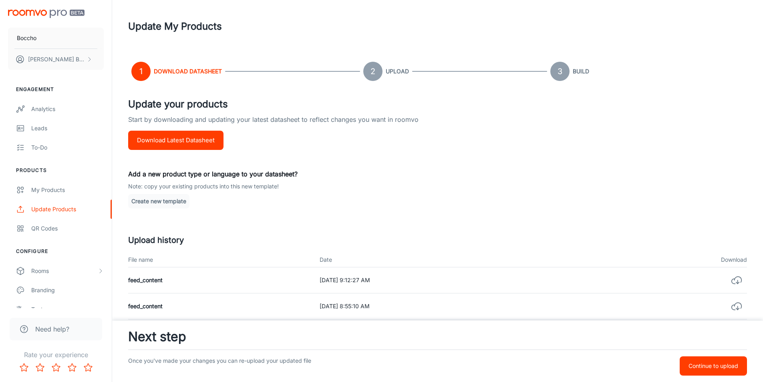
click at [195, 142] on button "Download Latest Datasheet" at bounding box center [175, 140] width 95 height 19
click at [726, 368] on p "Continue to upload" at bounding box center [714, 366] width 50 height 9
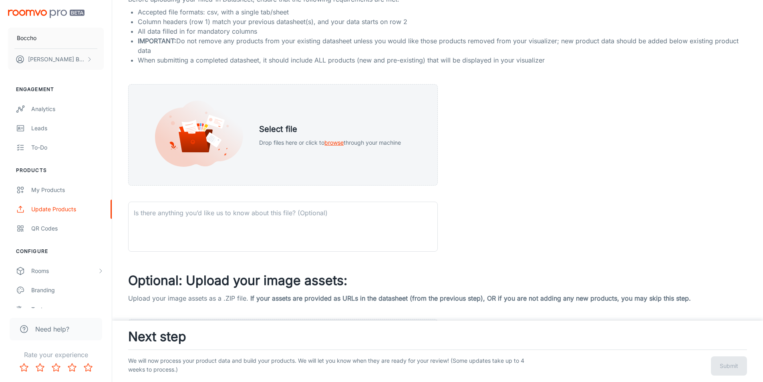
scroll to position [40, 0]
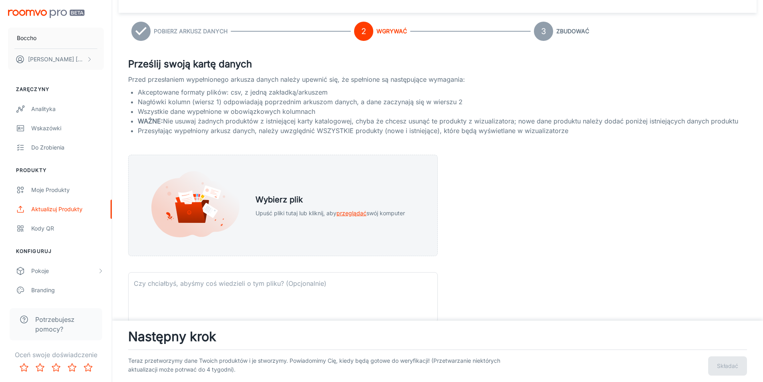
click at [617, 201] on div "Prześlij swoją kartę danych Przed przesłaniem wypełnionego arkusza danych należ…" at bounding box center [437, 279] width 619 height 444
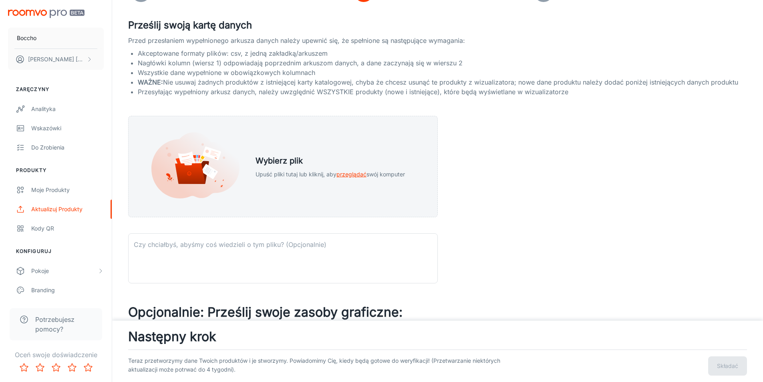
scroll to position [79, 0]
click at [290, 163] on font "Wybierz plik" at bounding box center [279, 161] width 47 height 10
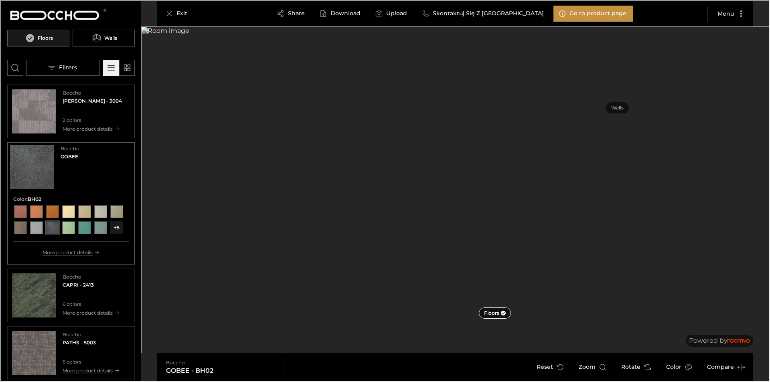
click at [32, 105] on img "See FACER in the room" at bounding box center [33, 111] width 44 height 44
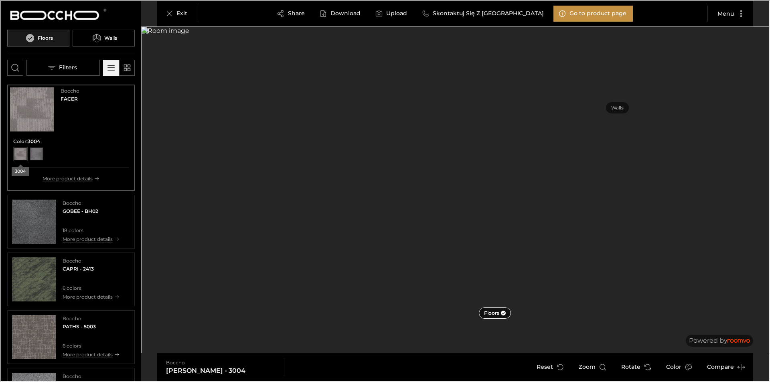
click at [23, 149] on div "View color format 3004" at bounding box center [19, 153] width 13 height 13
click at [35, 150] on div "View color format 3006" at bounding box center [35, 153] width 13 height 13
